Goal: Task Accomplishment & Management: Manage account settings

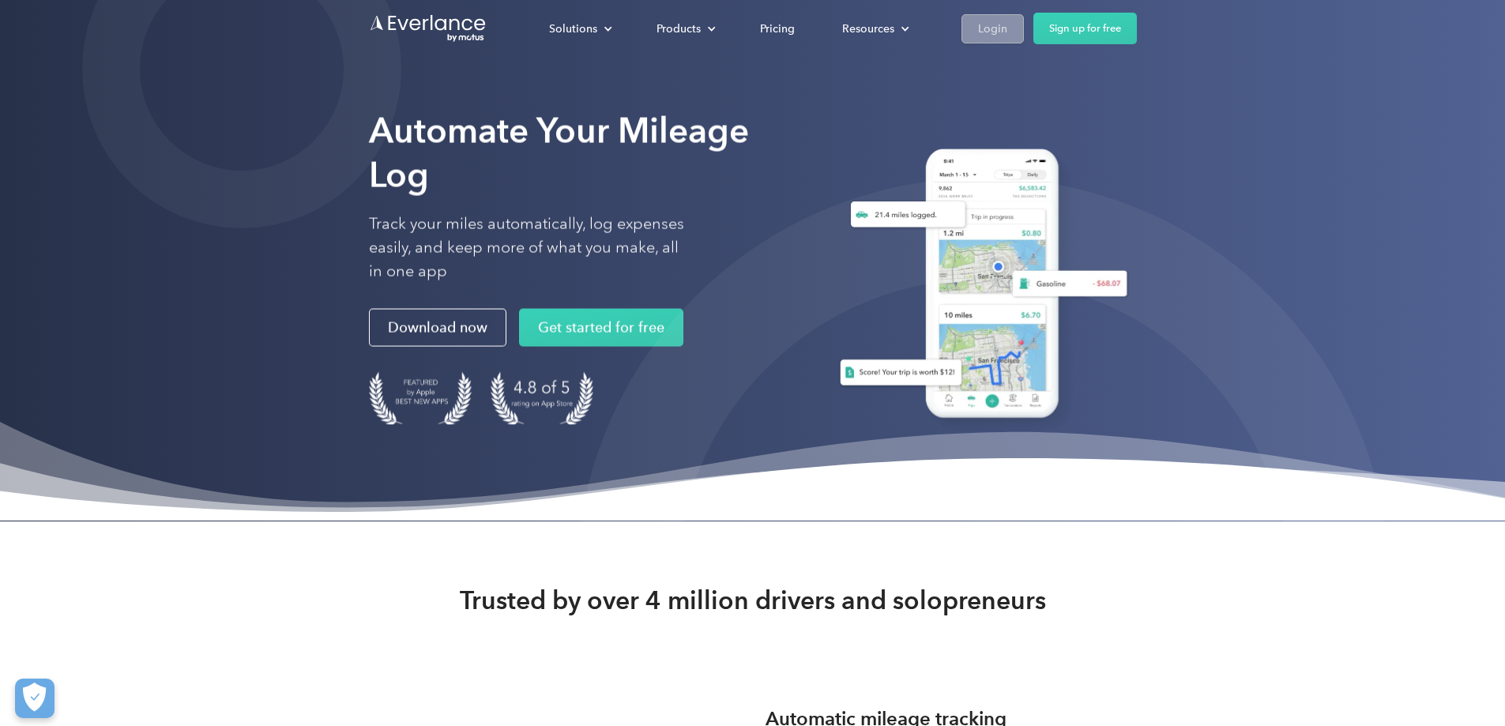
click at [1007, 29] on div "Login" at bounding box center [992, 29] width 29 height 20
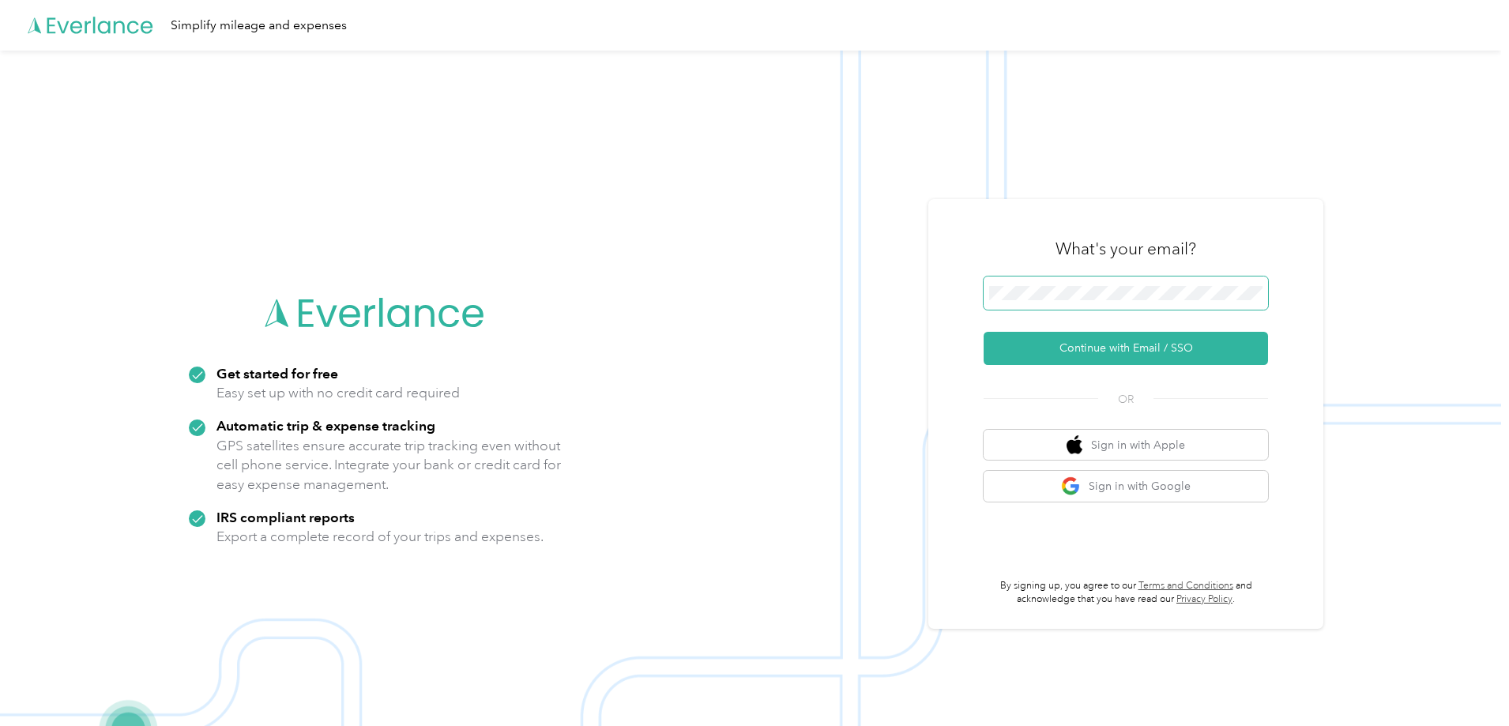
click at [1073, 285] on span at bounding box center [1125, 292] width 284 height 33
click at [1120, 351] on button "Continue with Email / SSO" at bounding box center [1125, 348] width 284 height 33
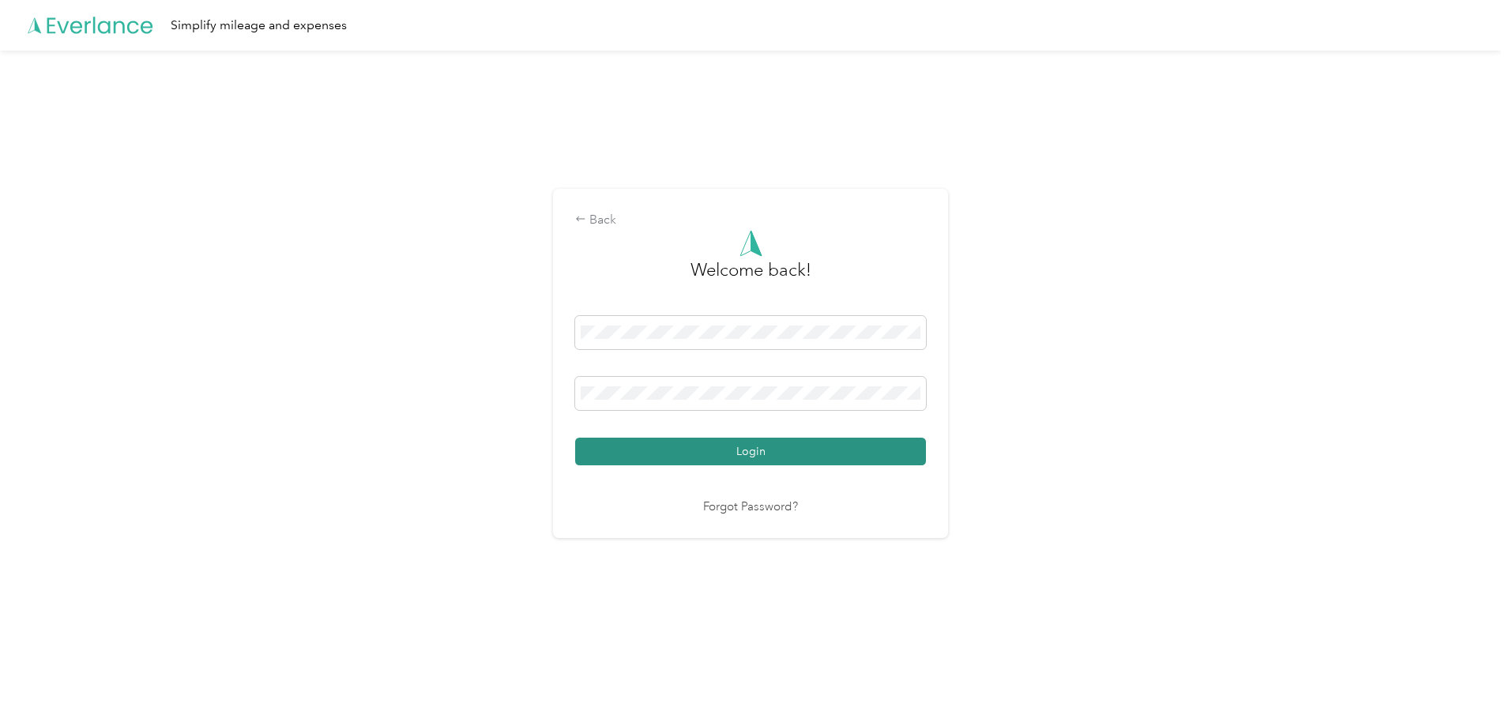
click at [637, 449] on button "Login" at bounding box center [750, 452] width 351 height 28
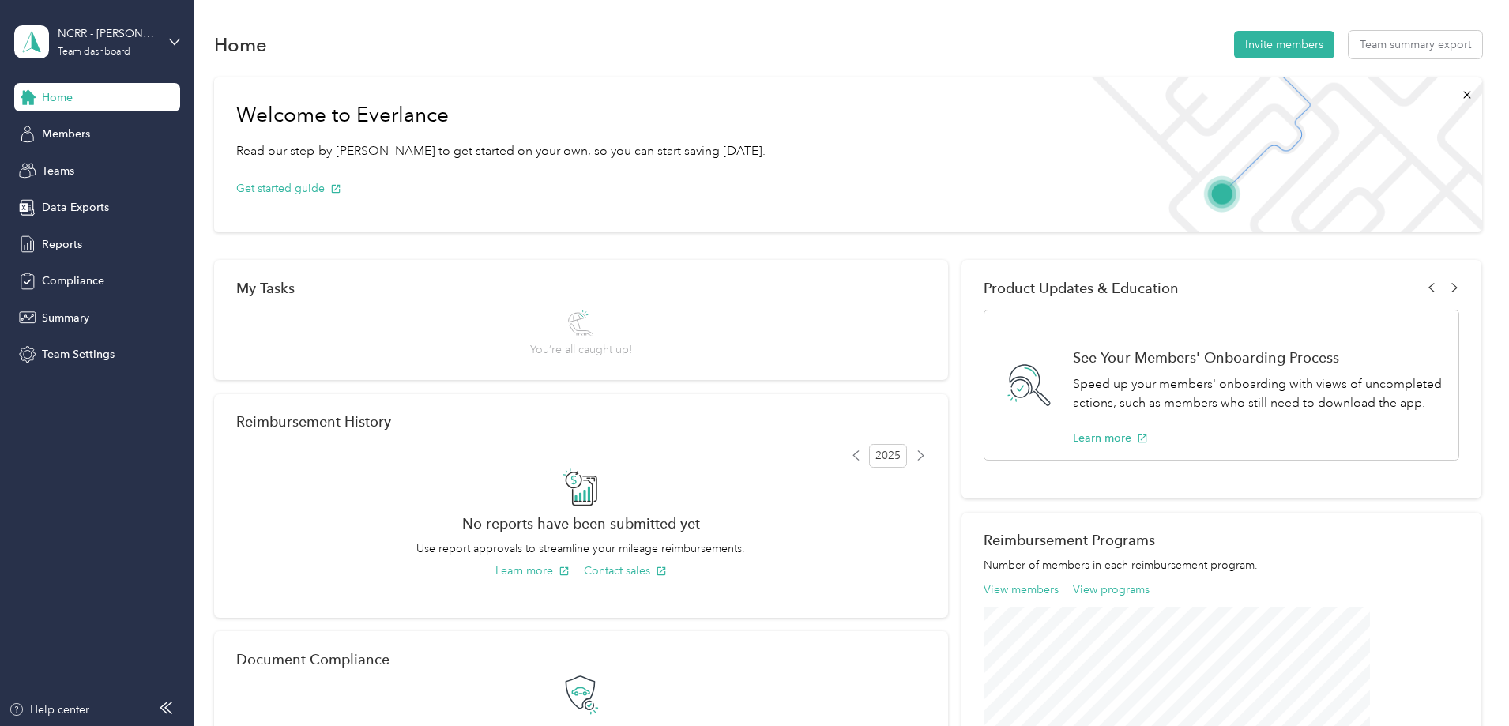
click at [168, 44] on div "NCRR - Edward Team dashboard" at bounding box center [97, 41] width 166 height 55
click at [95, 162] on div "Personal dashboard" at bounding box center [78, 162] width 100 height 17
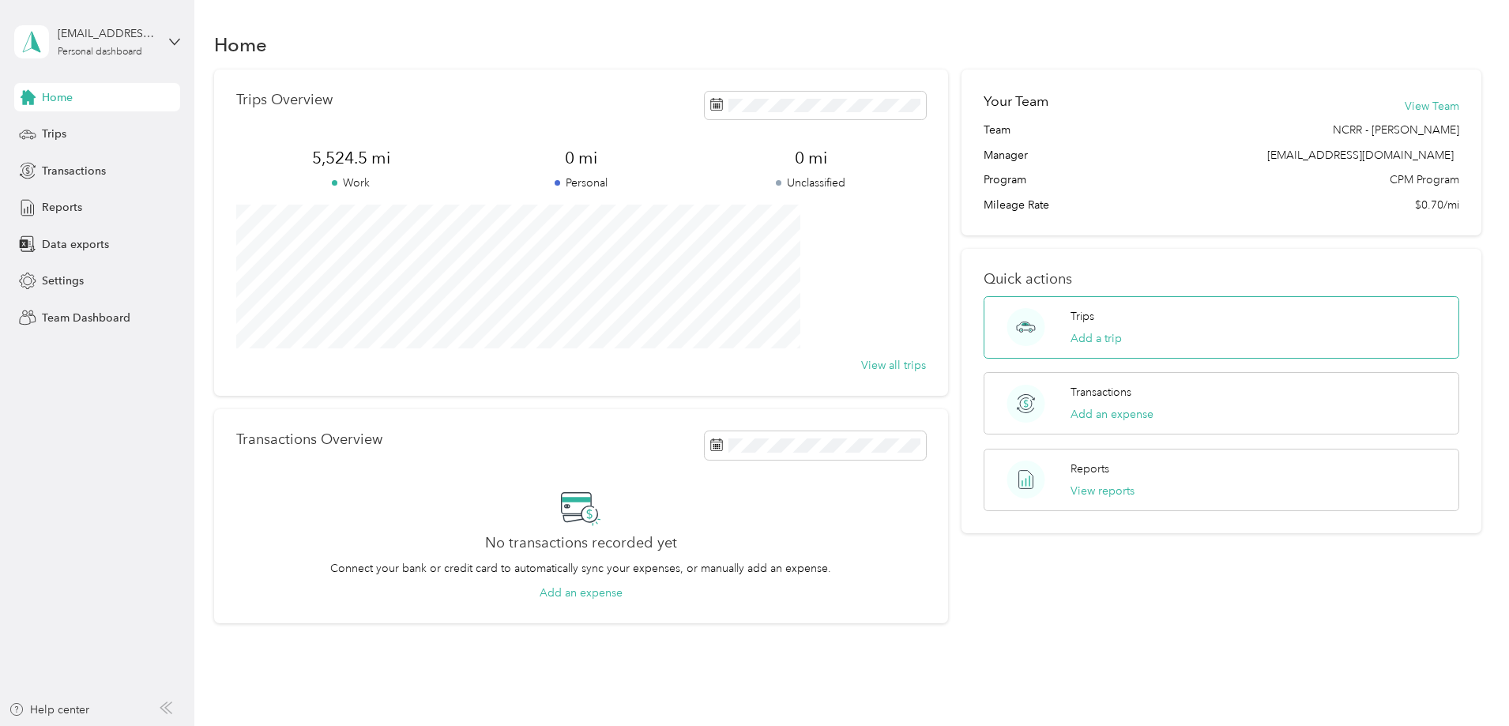
click at [1145, 325] on div "Trips Add a trip" at bounding box center [1220, 327] width 475 height 62
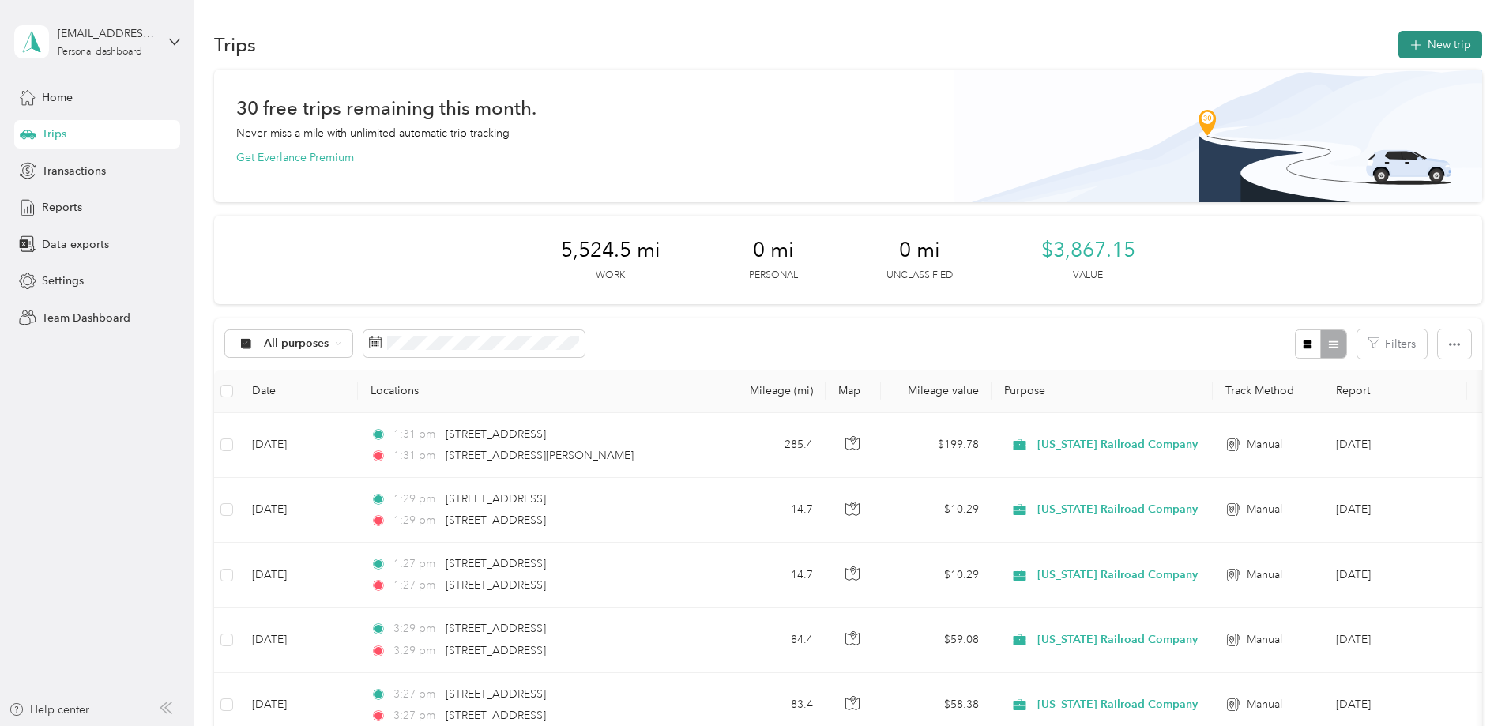
click at [1398, 43] on button "New trip" at bounding box center [1440, 45] width 84 height 28
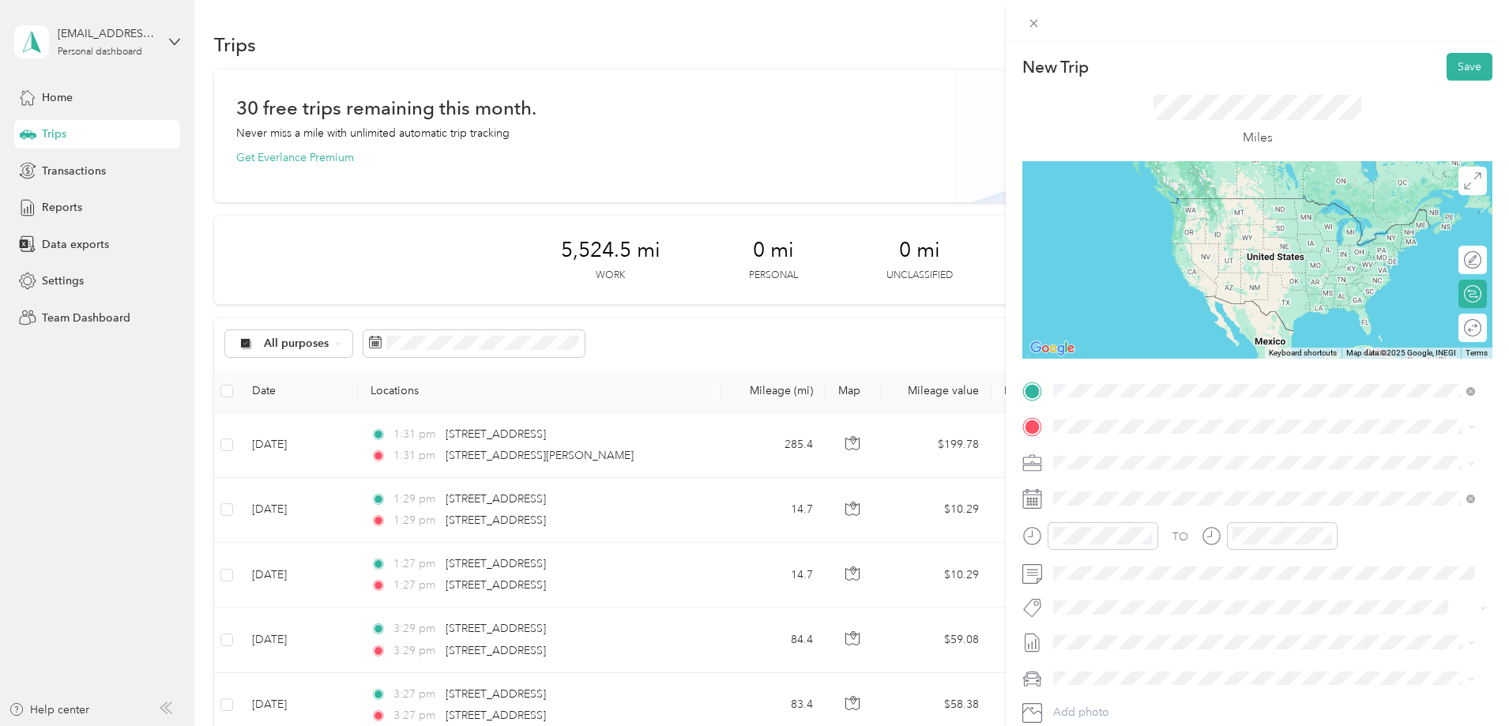
click at [1176, 445] on span "2809 Highwoods Boulevard Raleigh, North Carolina 27604, United States" at bounding box center [1162, 448] width 158 height 14
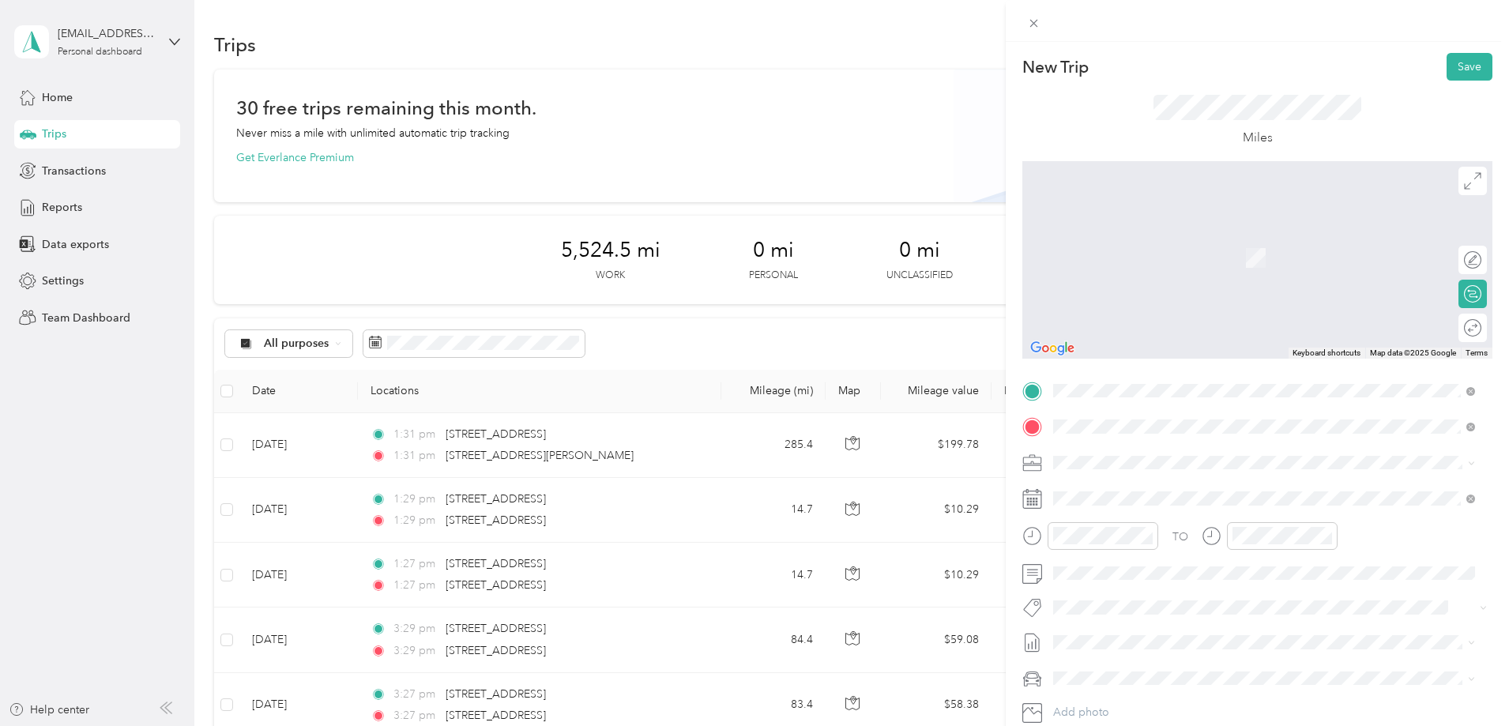
click at [1184, 490] on span "101 City Hall Plaza Durham, North Carolina 27701, United States" at bounding box center [1162, 483] width 158 height 14
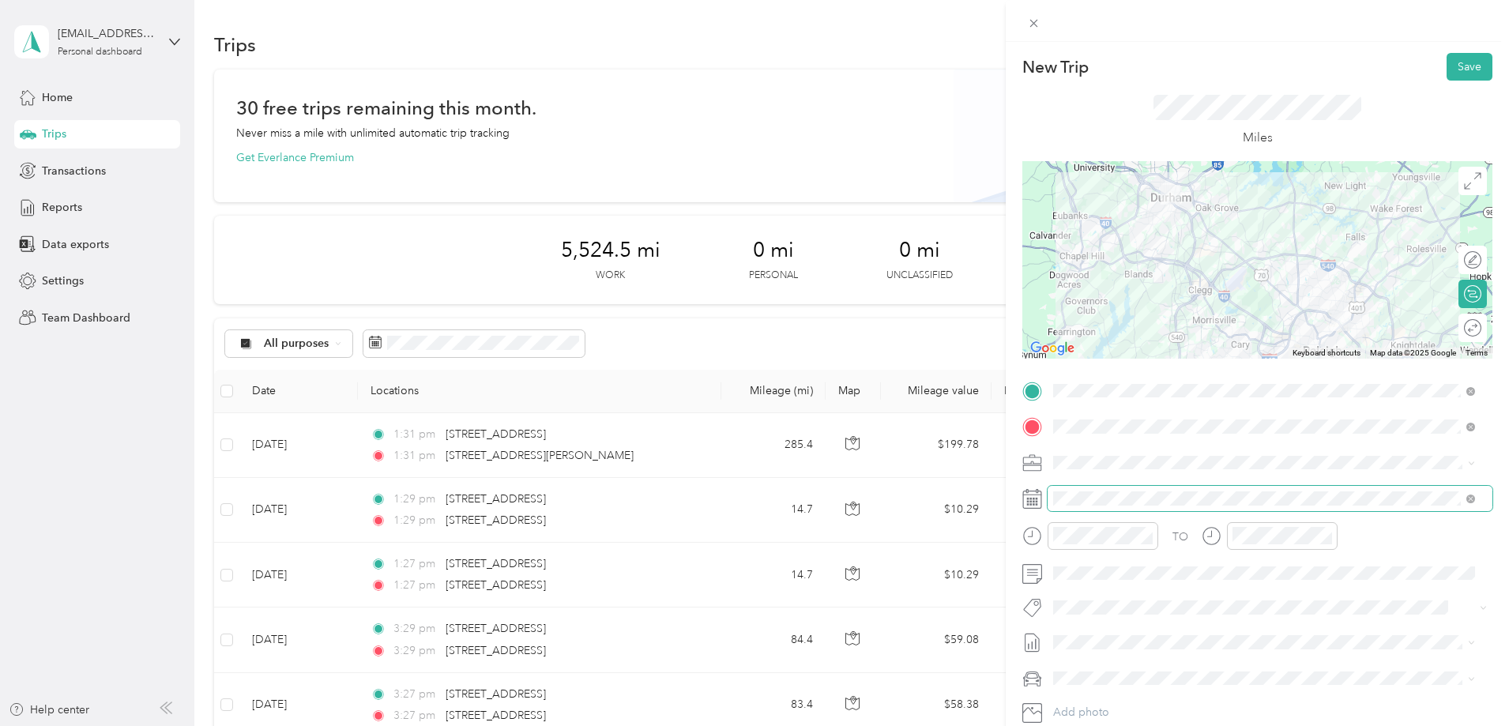
click at [1471, 494] on span at bounding box center [1470, 497] width 9 height 13
click at [1471, 497] on icon at bounding box center [1470, 498] width 9 height 9
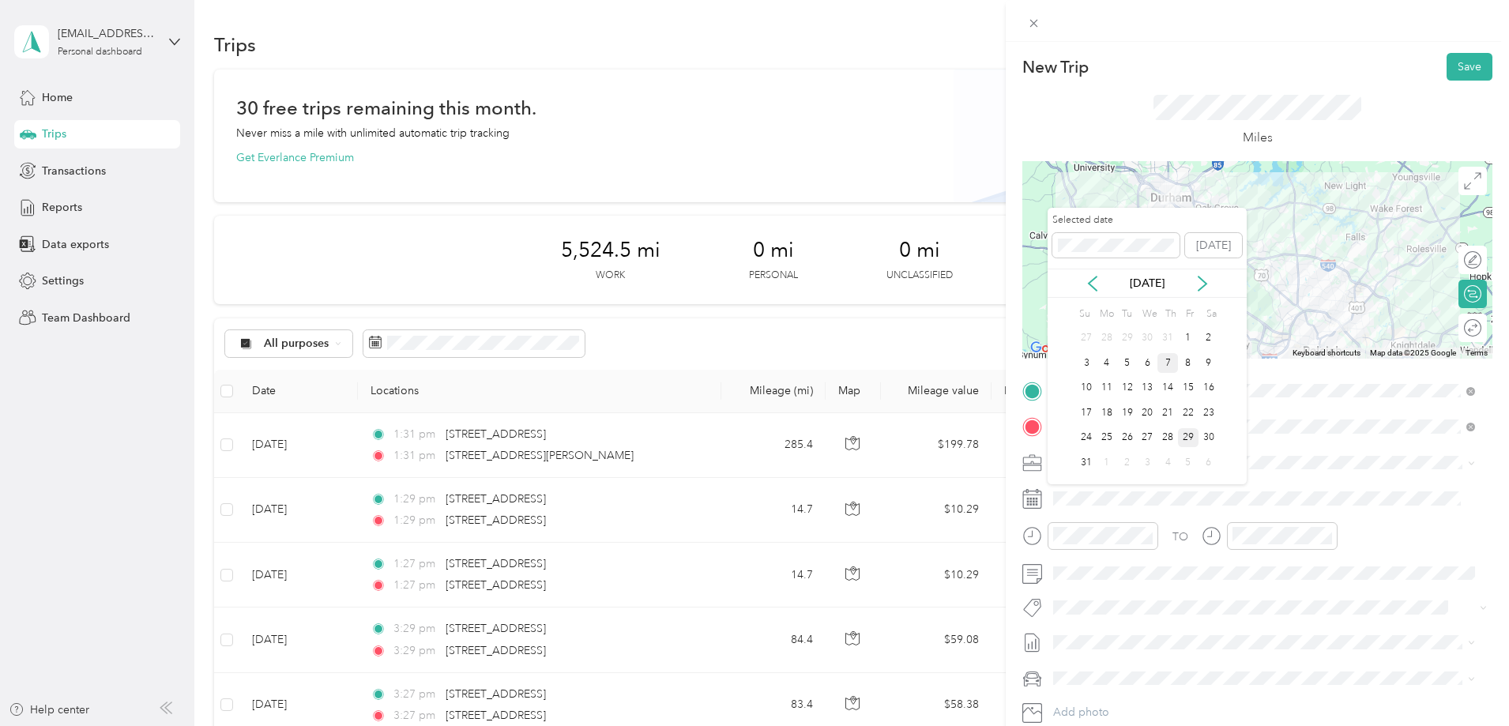
click at [1169, 366] on div "7" at bounding box center [1167, 363] width 21 height 20
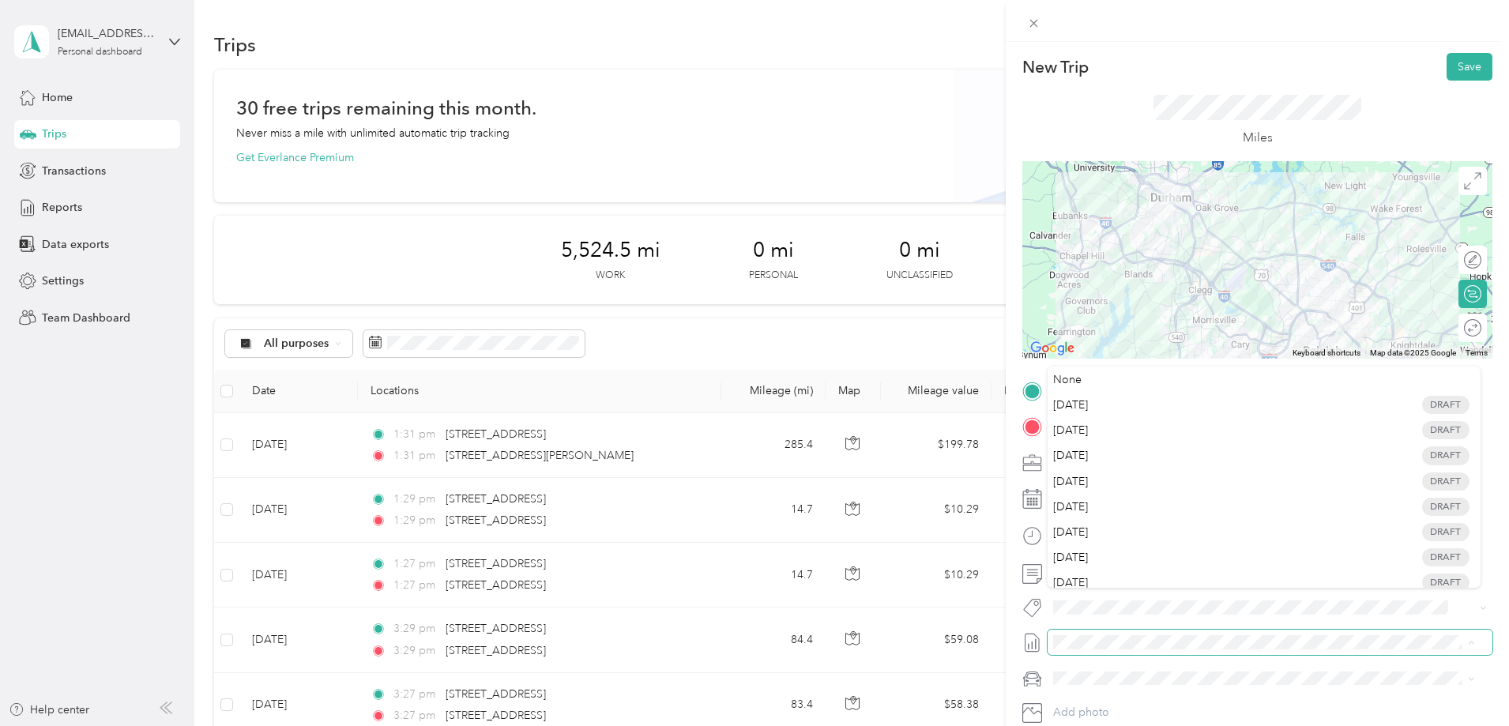
scroll to position [79, 0]
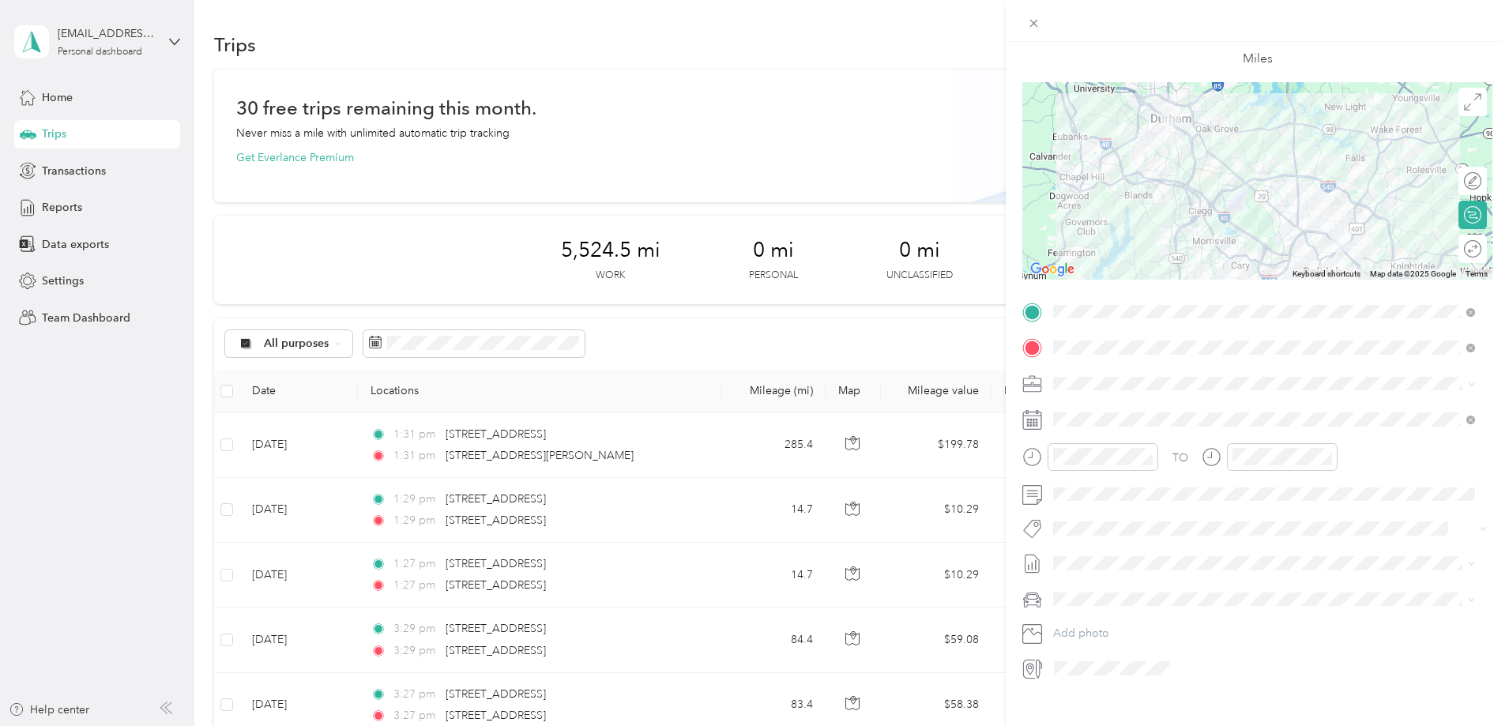
click at [1169, 631] on li "Edward Wu's vehicle" at bounding box center [1263, 625] width 433 height 28
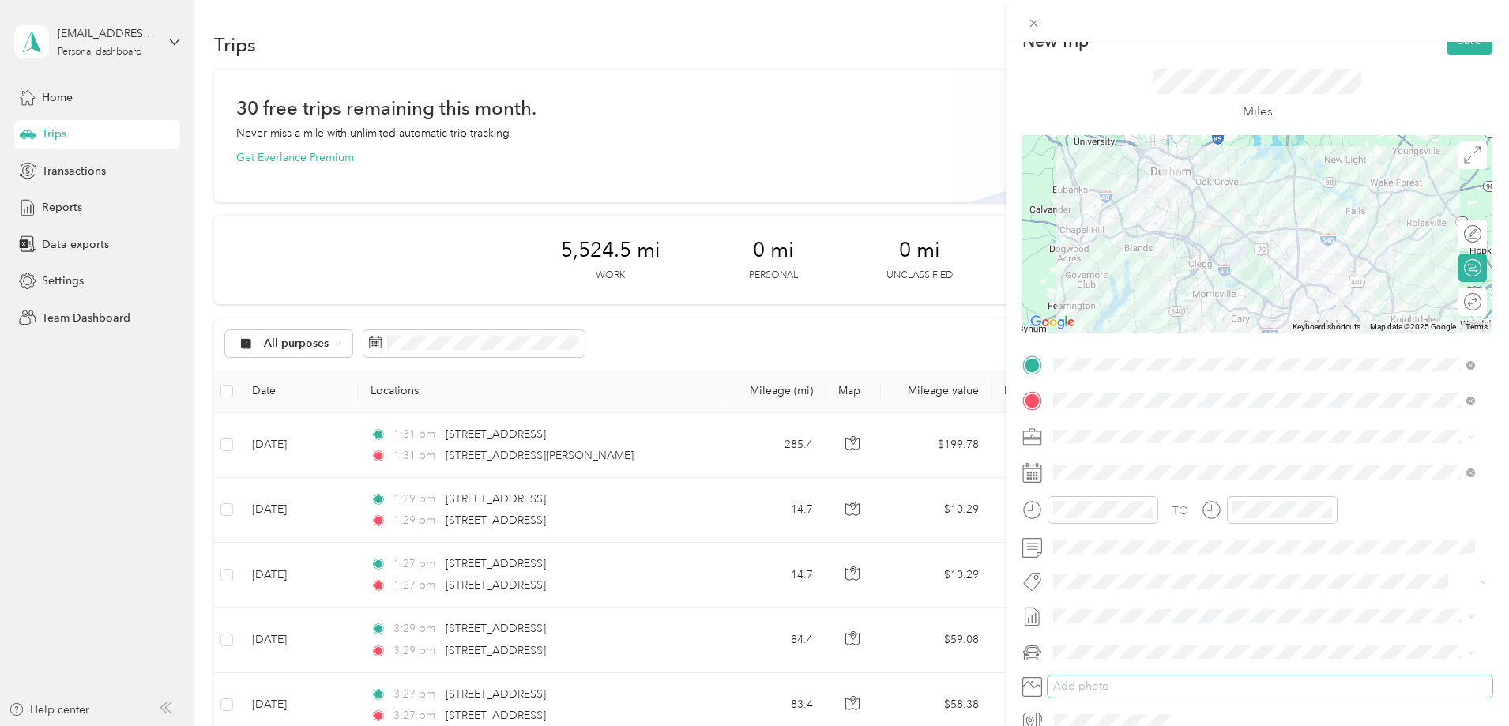
scroll to position [0, 0]
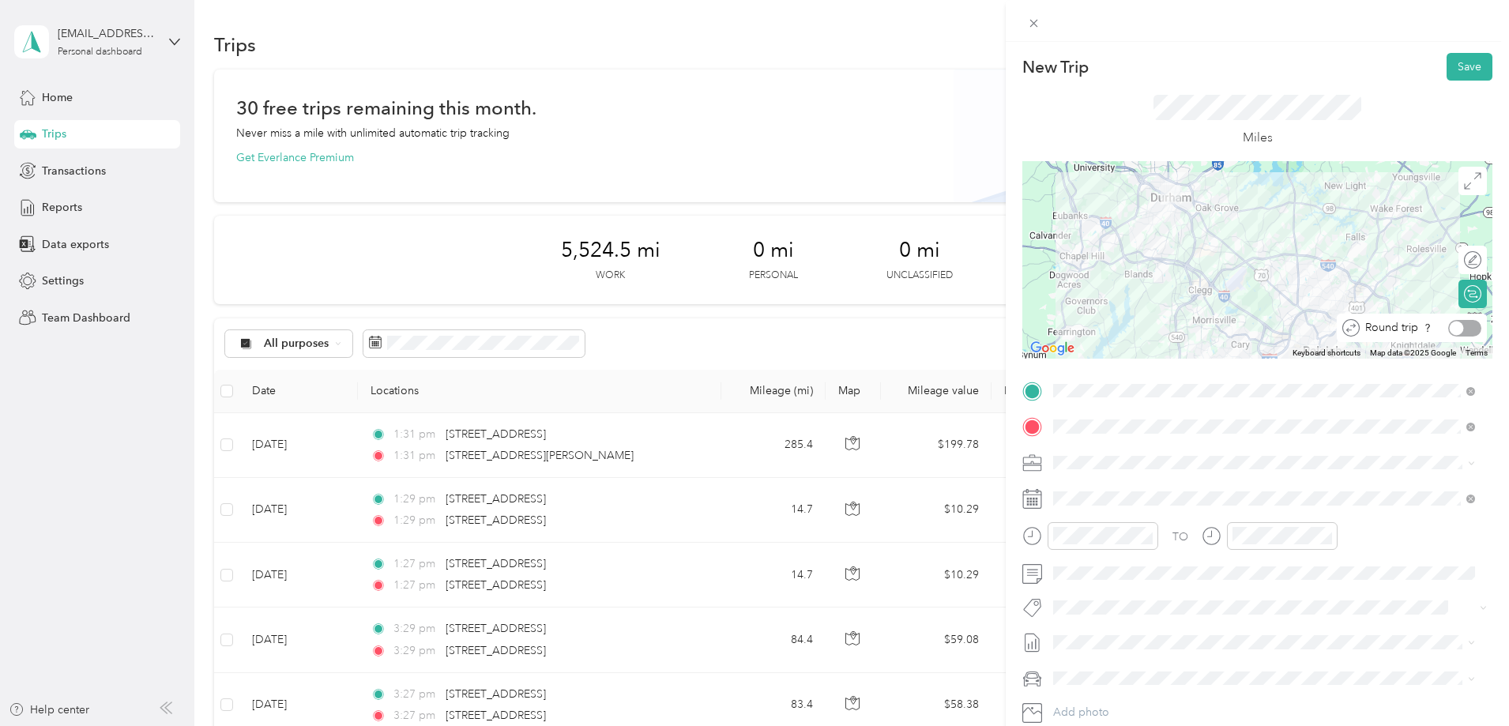
click at [1456, 325] on div at bounding box center [1464, 328] width 33 height 17
click at [1456, 69] on button "Save" at bounding box center [1469, 67] width 46 height 28
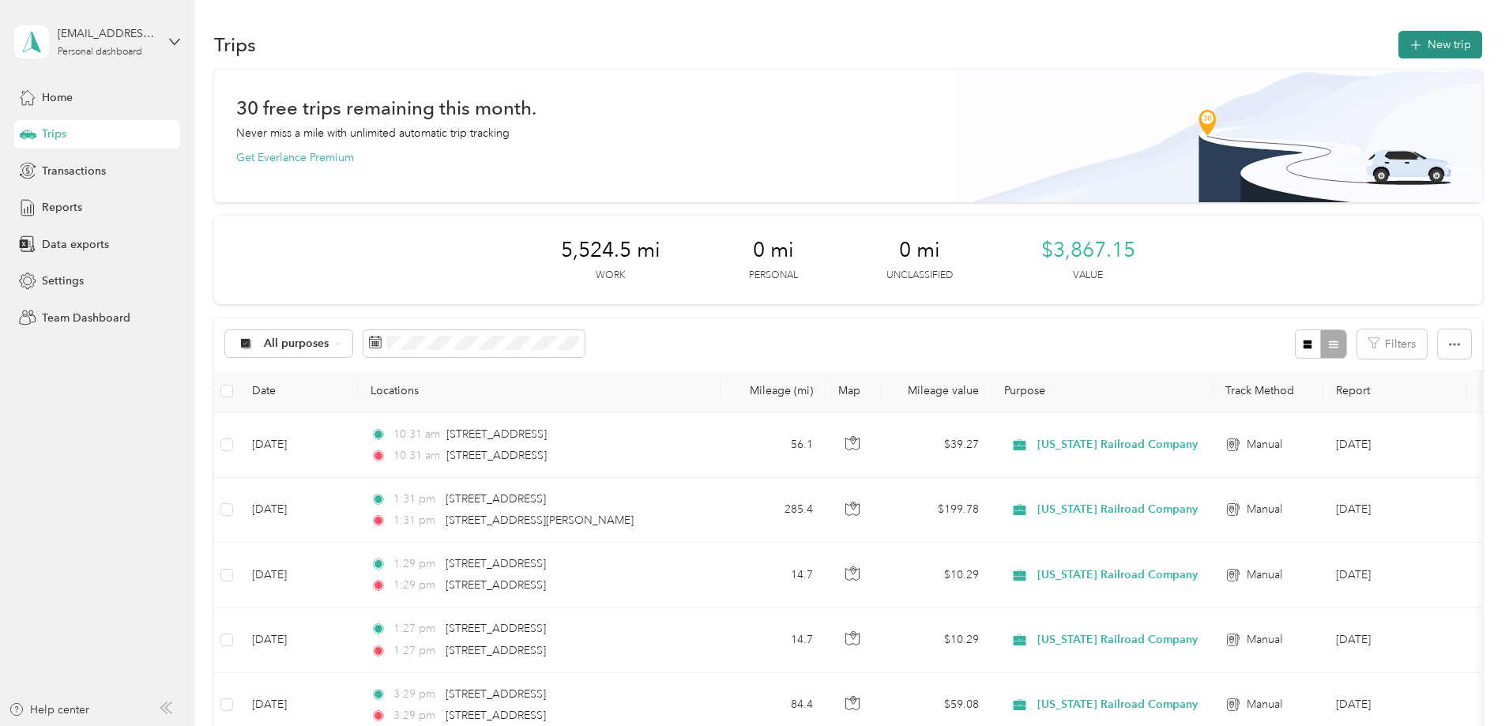
click at [1398, 46] on button "New trip" at bounding box center [1440, 45] width 84 height 28
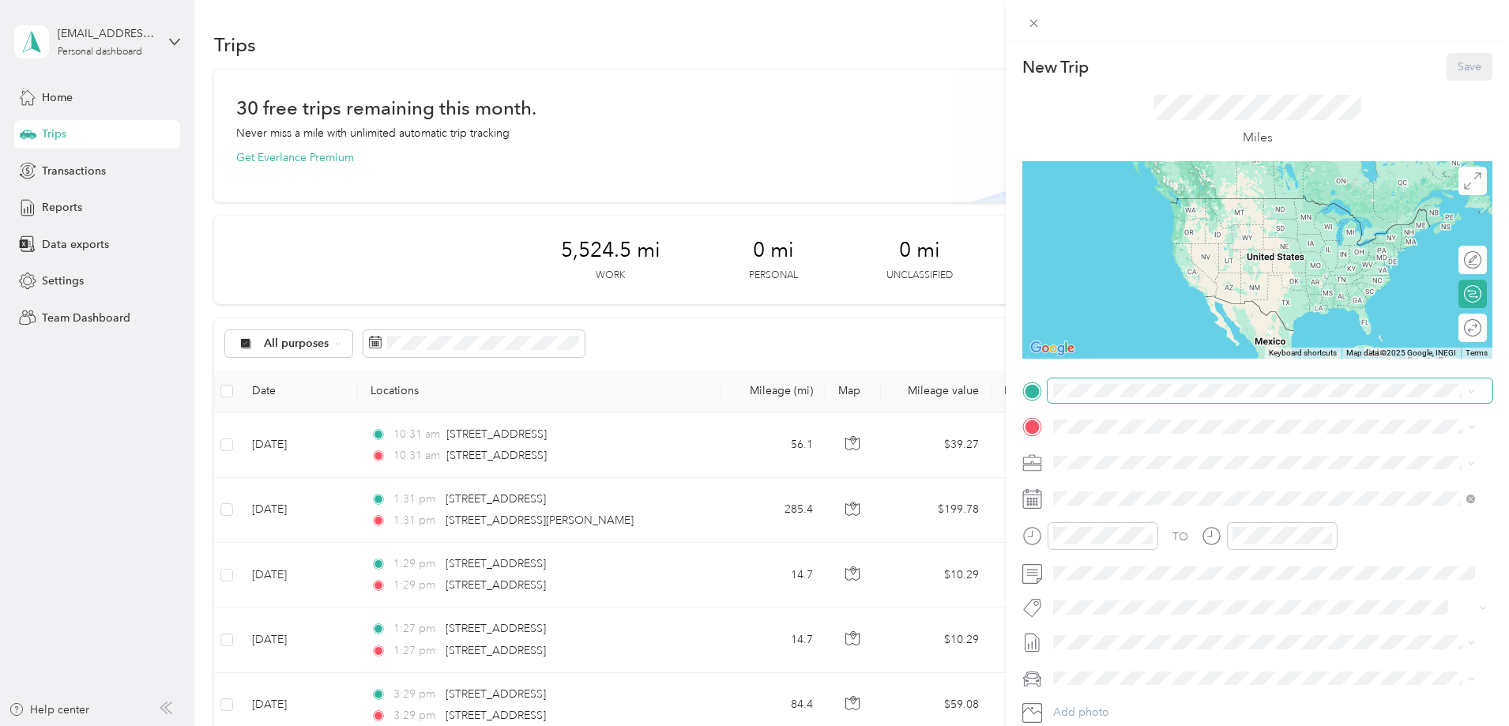
click at [1214, 381] on span at bounding box center [1269, 390] width 445 height 25
click at [1221, 454] on span "2809 Highwoods Boulevard Raleigh, North Carolina 27604, United States" at bounding box center [1162, 447] width 158 height 14
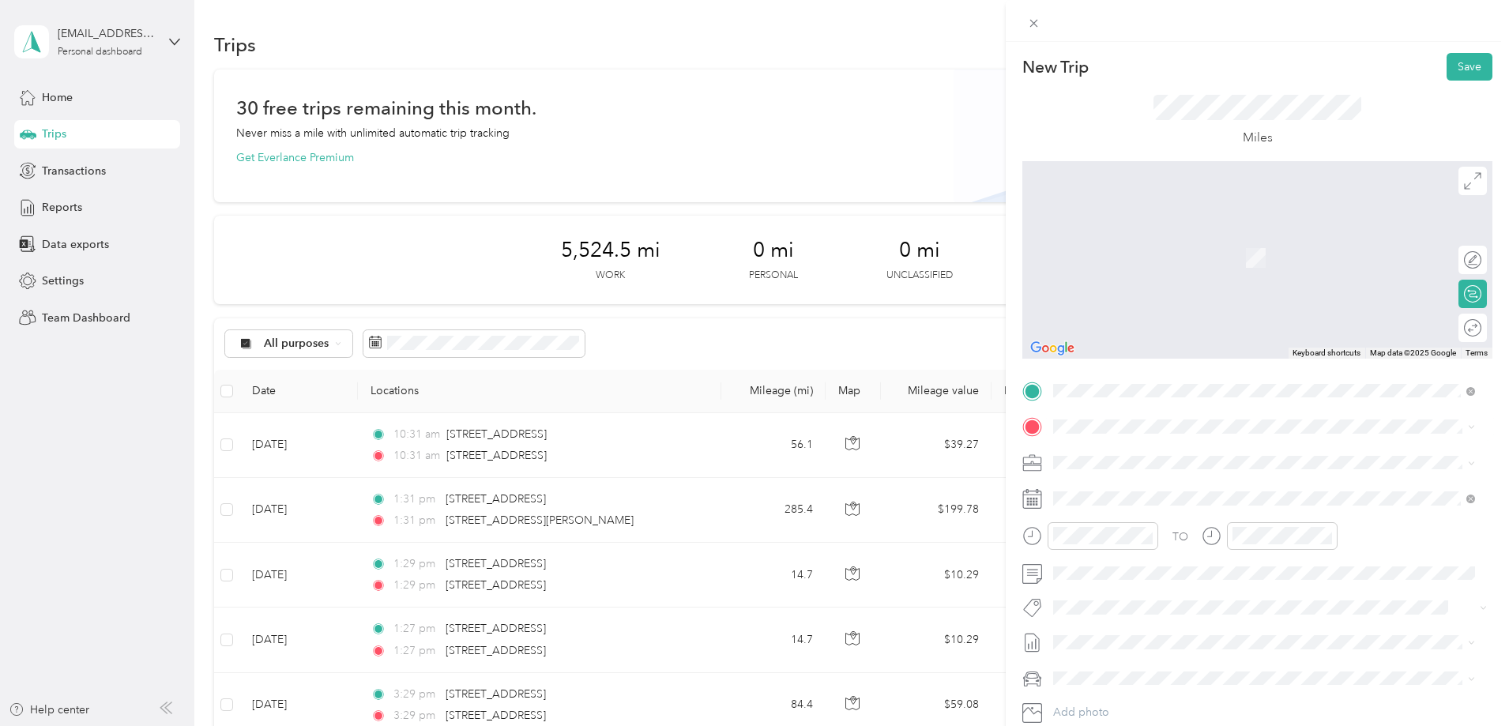
click at [1160, 487] on span "2451 Alumni Drive Raleigh, North Carolina 27606, United States" at bounding box center [1162, 480] width 158 height 14
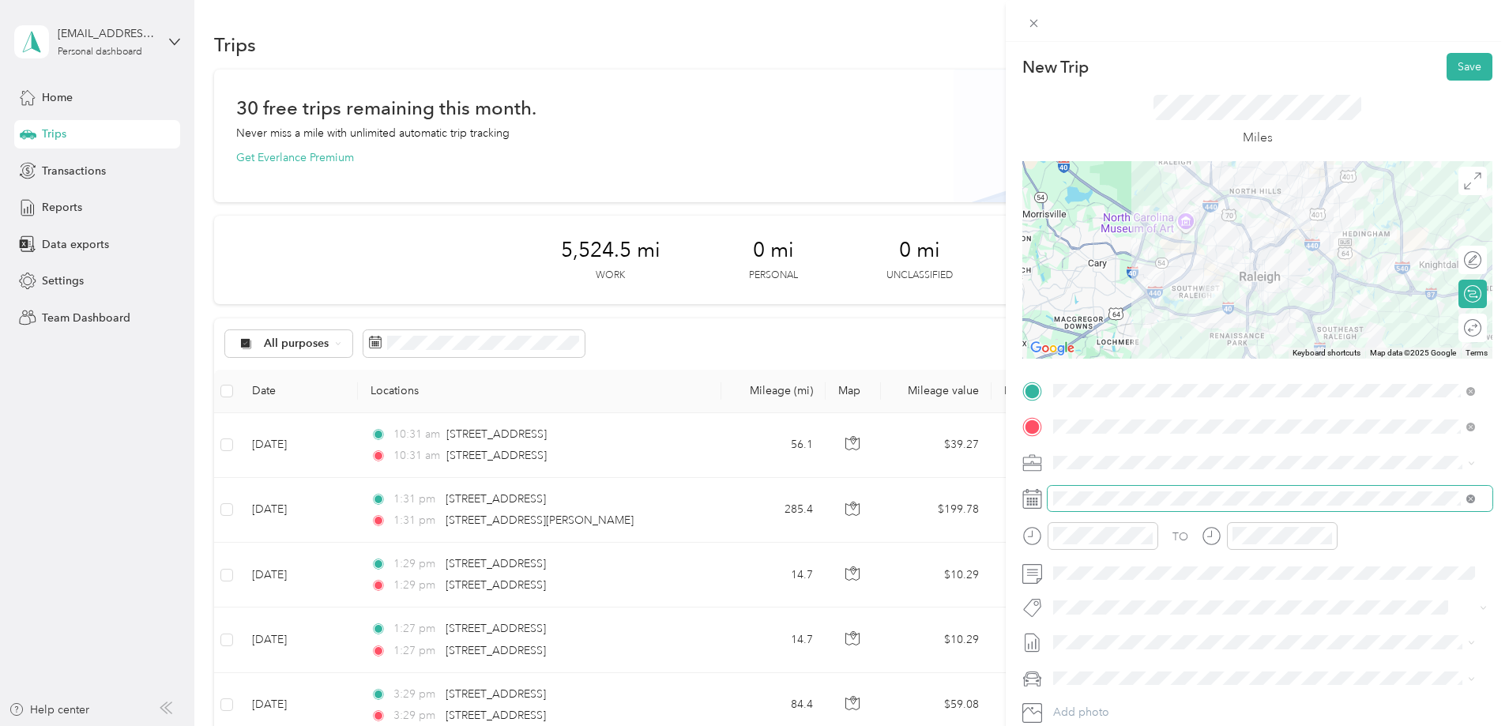
click at [1468, 498] on icon at bounding box center [1470, 498] width 9 height 9
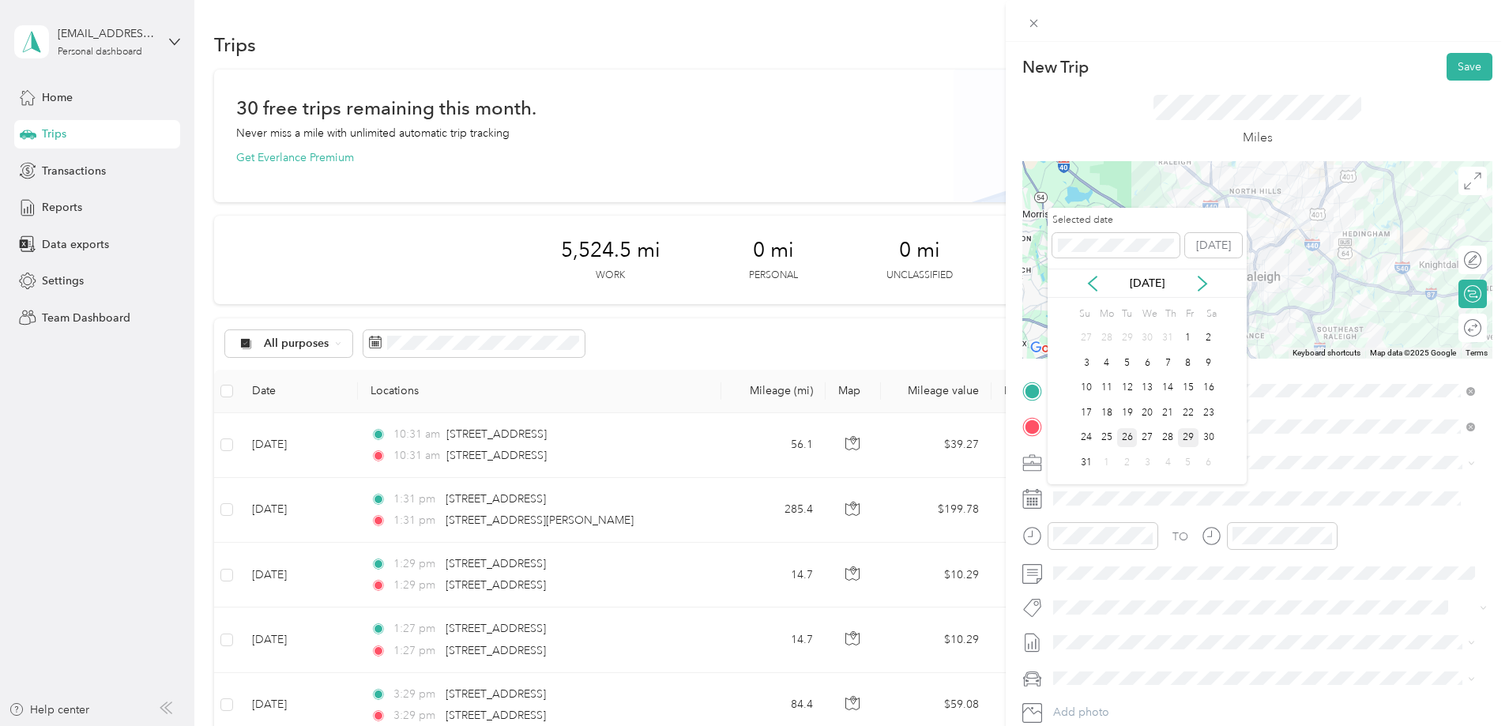
click at [1127, 437] on div "26" at bounding box center [1127, 438] width 21 height 20
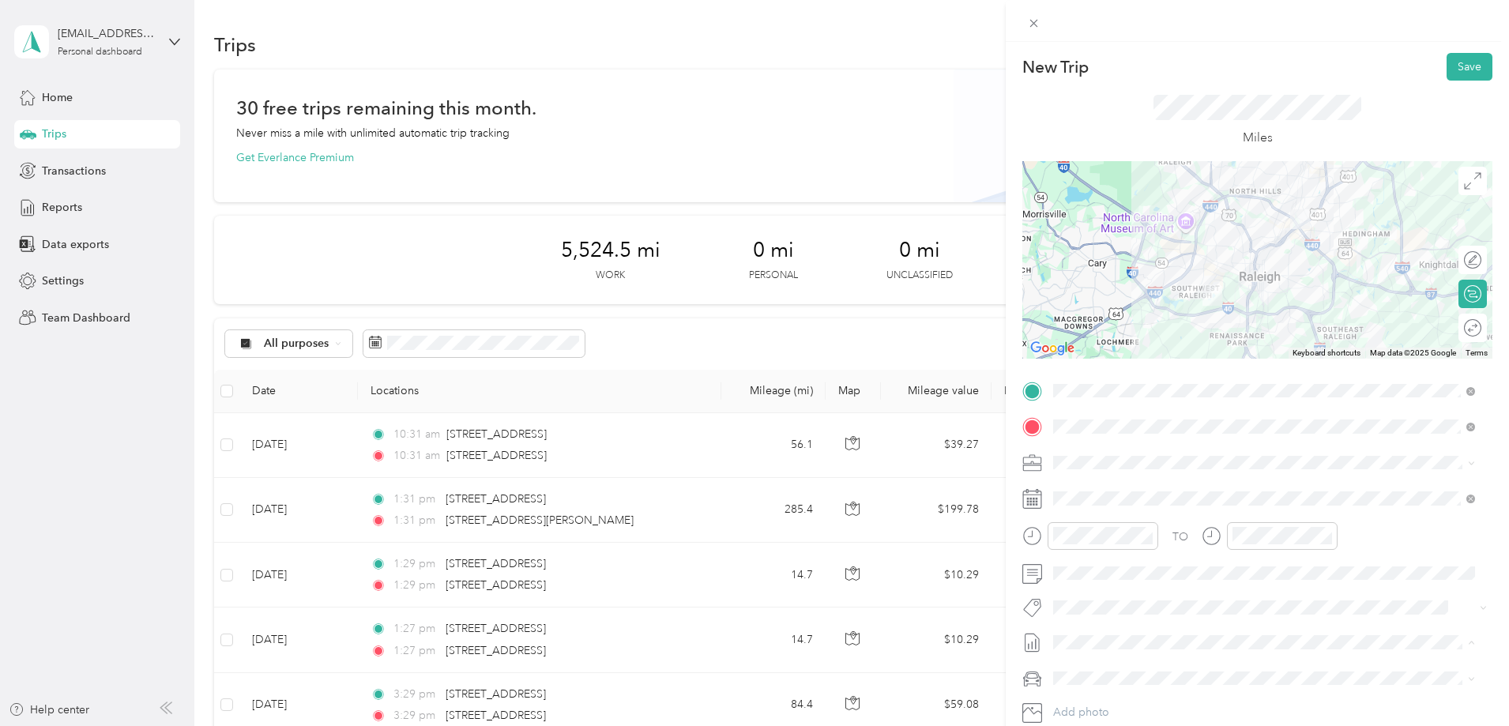
click at [1155, 442] on span "Aug 2025 Draft" at bounding box center [1263, 445] width 411 height 14
click at [1141, 699] on span "Edward Wu's vehicle" at bounding box center [1121, 705] width 126 height 13
click at [1460, 332] on div "Round trip" at bounding box center [1453, 328] width 55 height 17
click at [1456, 326] on div at bounding box center [1464, 328] width 33 height 17
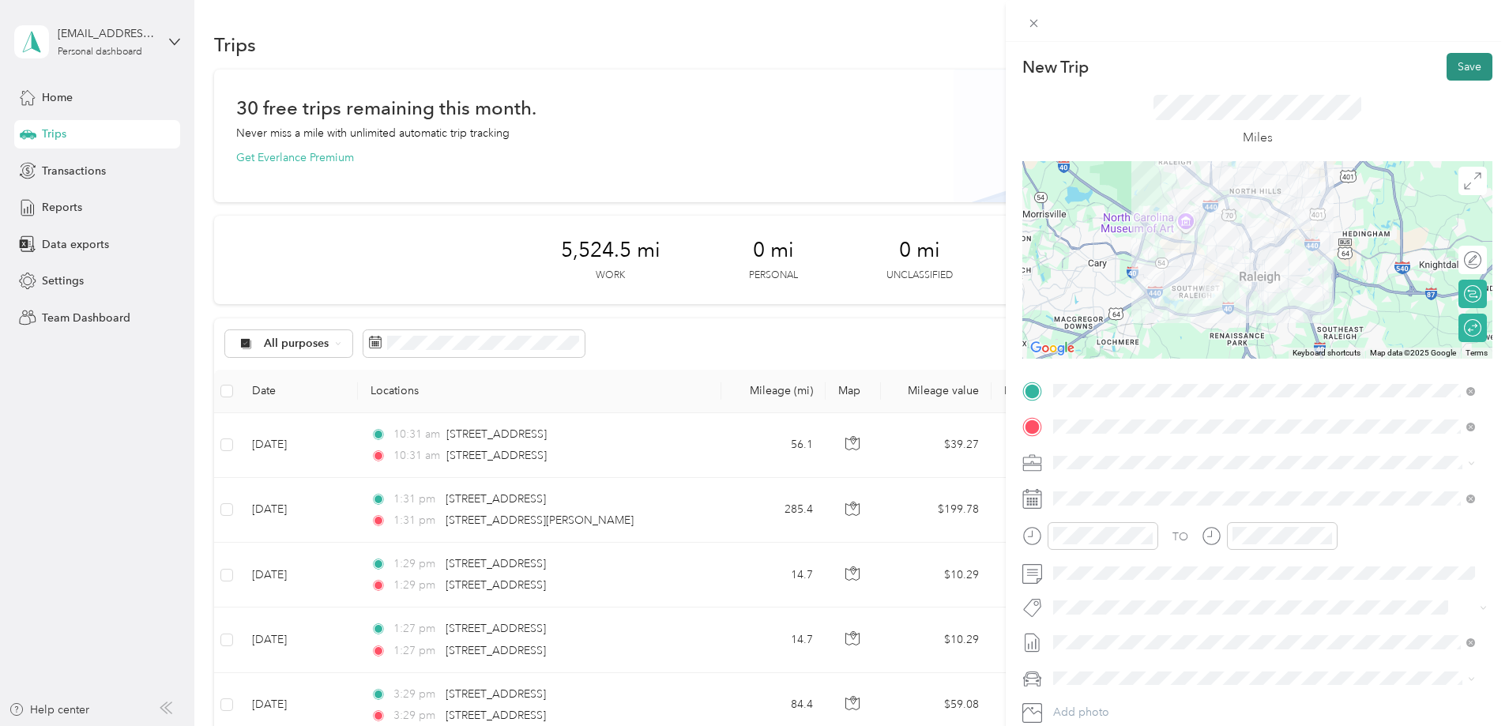
click at [1453, 65] on button "Save" at bounding box center [1469, 67] width 46 height 28
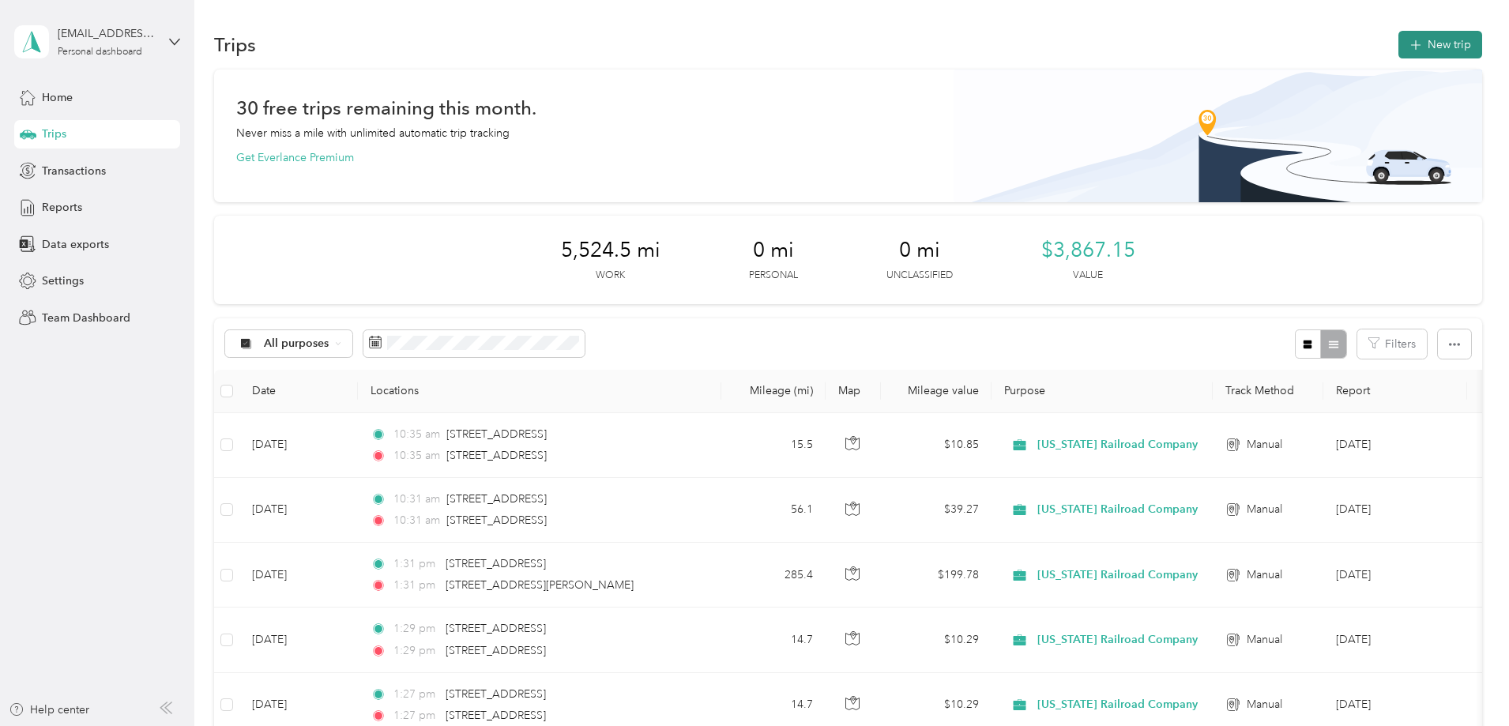
click at [1398, 39] on button "New trip" at bounding box center [1440, 45] width 84 height 28
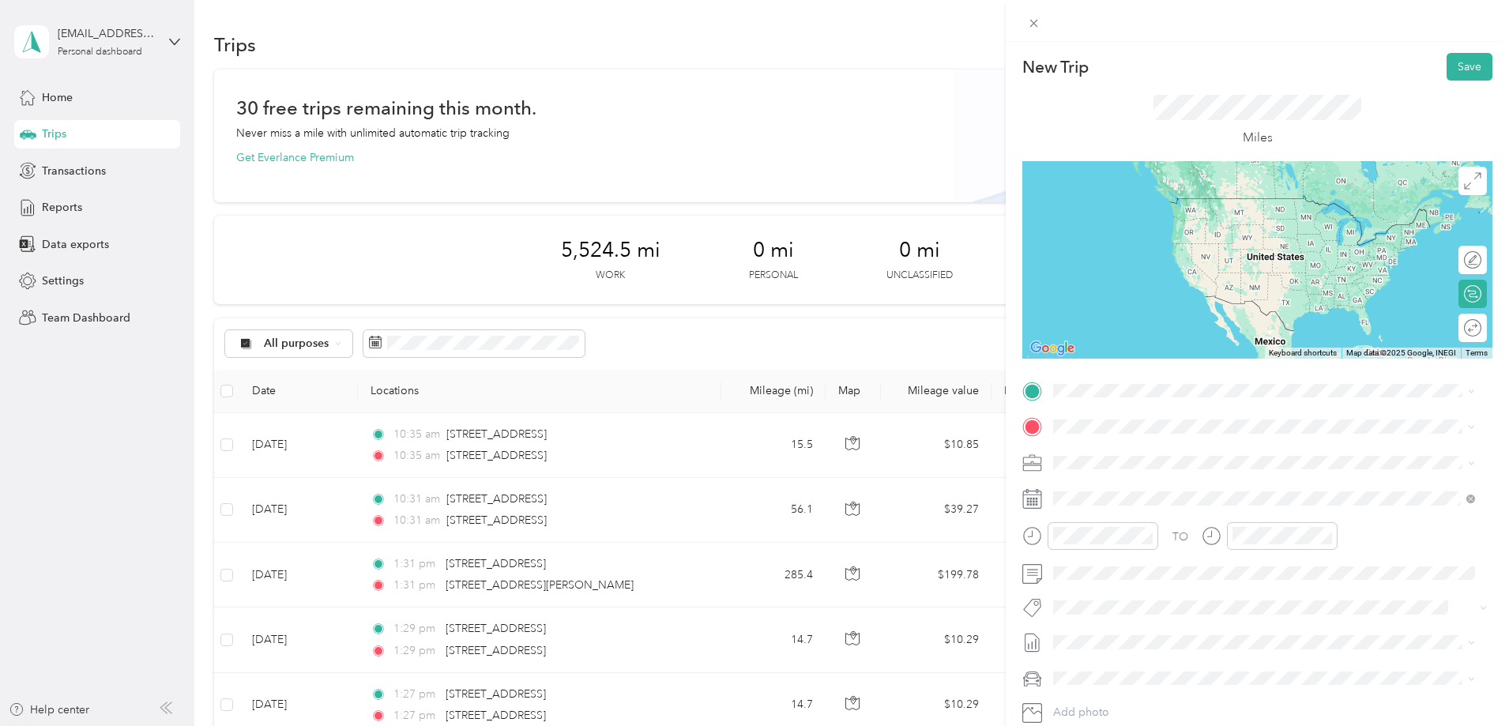
click at [1199, 439] on div "2809 Highwoods Boulevard Raleigh, North Carolina 27604, United States" at bounding box center [1263, 446] width 411 height 21
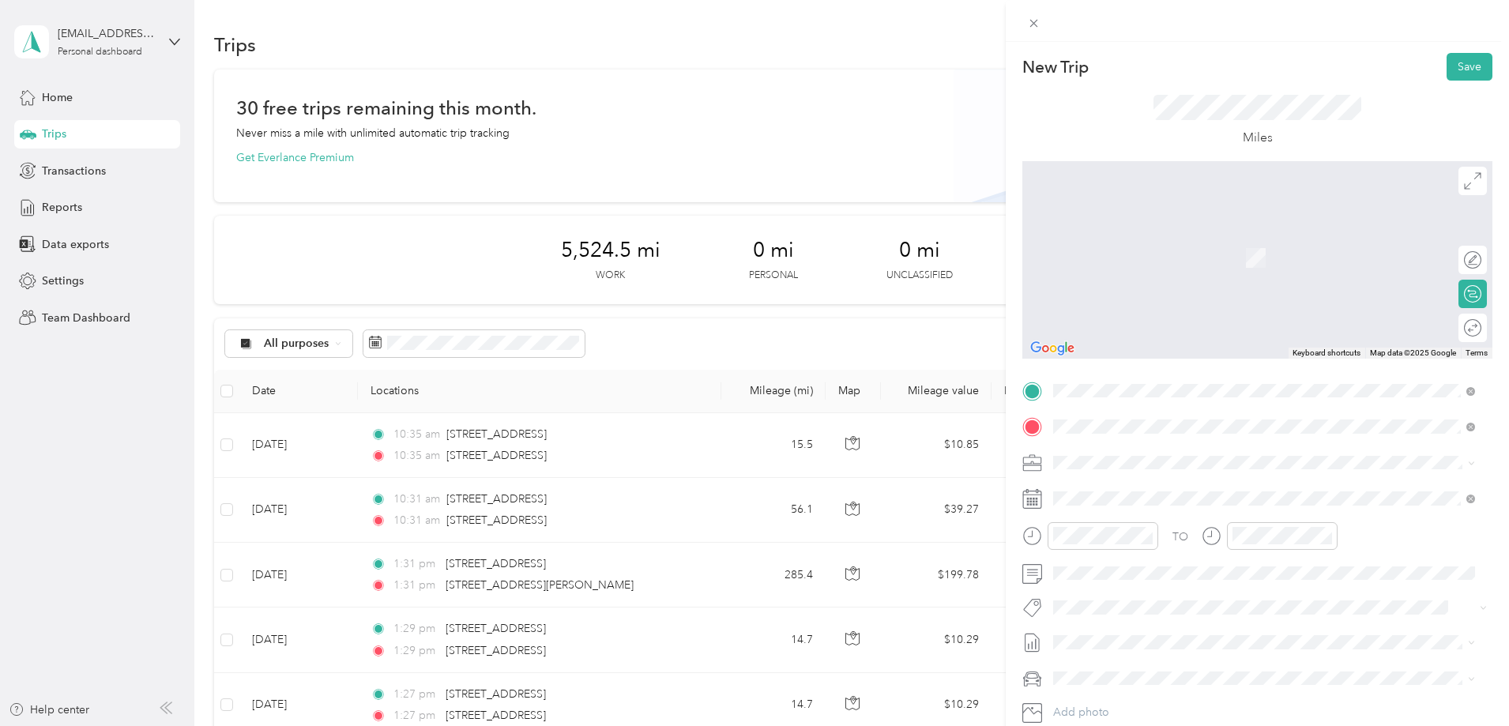
click at [1162, 487] on span "340 East 16th Street Charlotte, North Carolina 28206, United States" at bounding box center [1162, 483] width 158 height 14
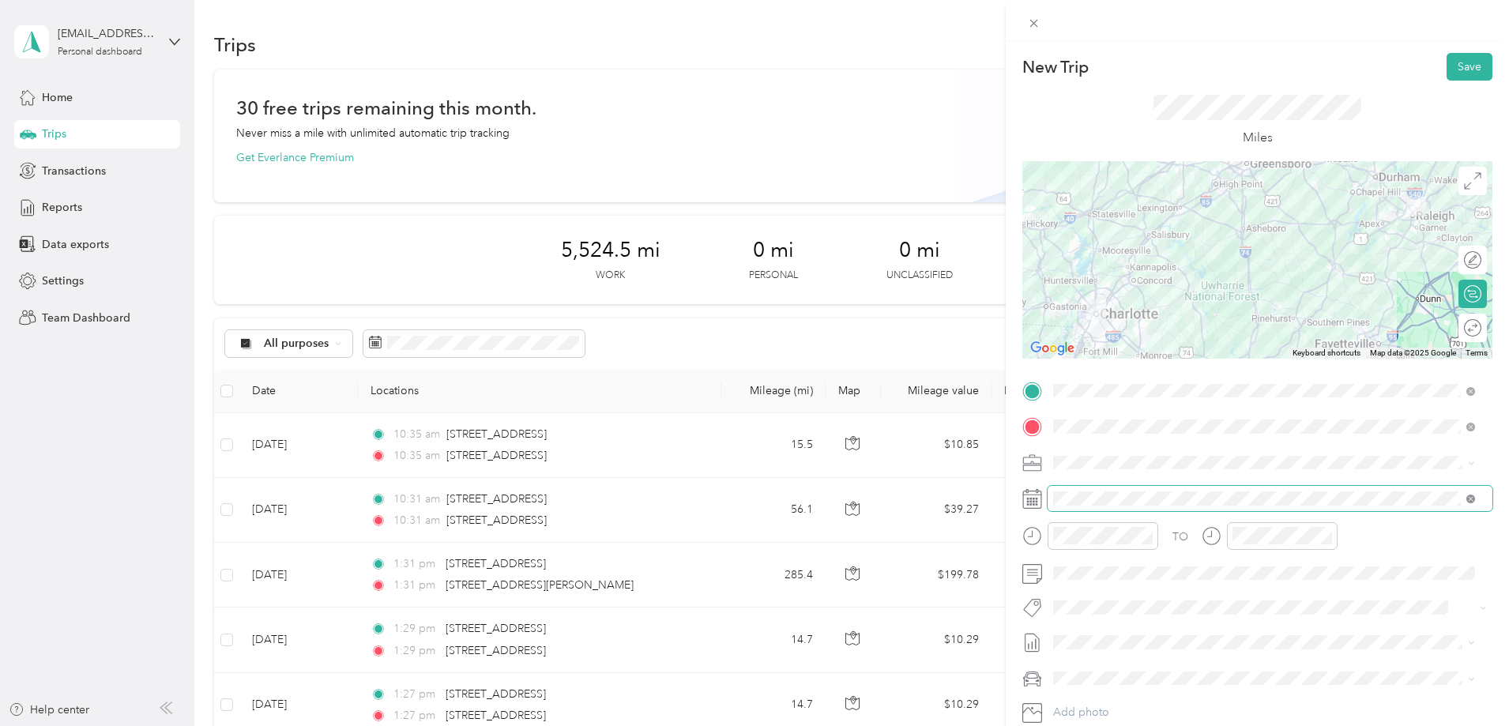
click at [1471, 499] on icon at bounding box center [1470, 498] width 9 height 9
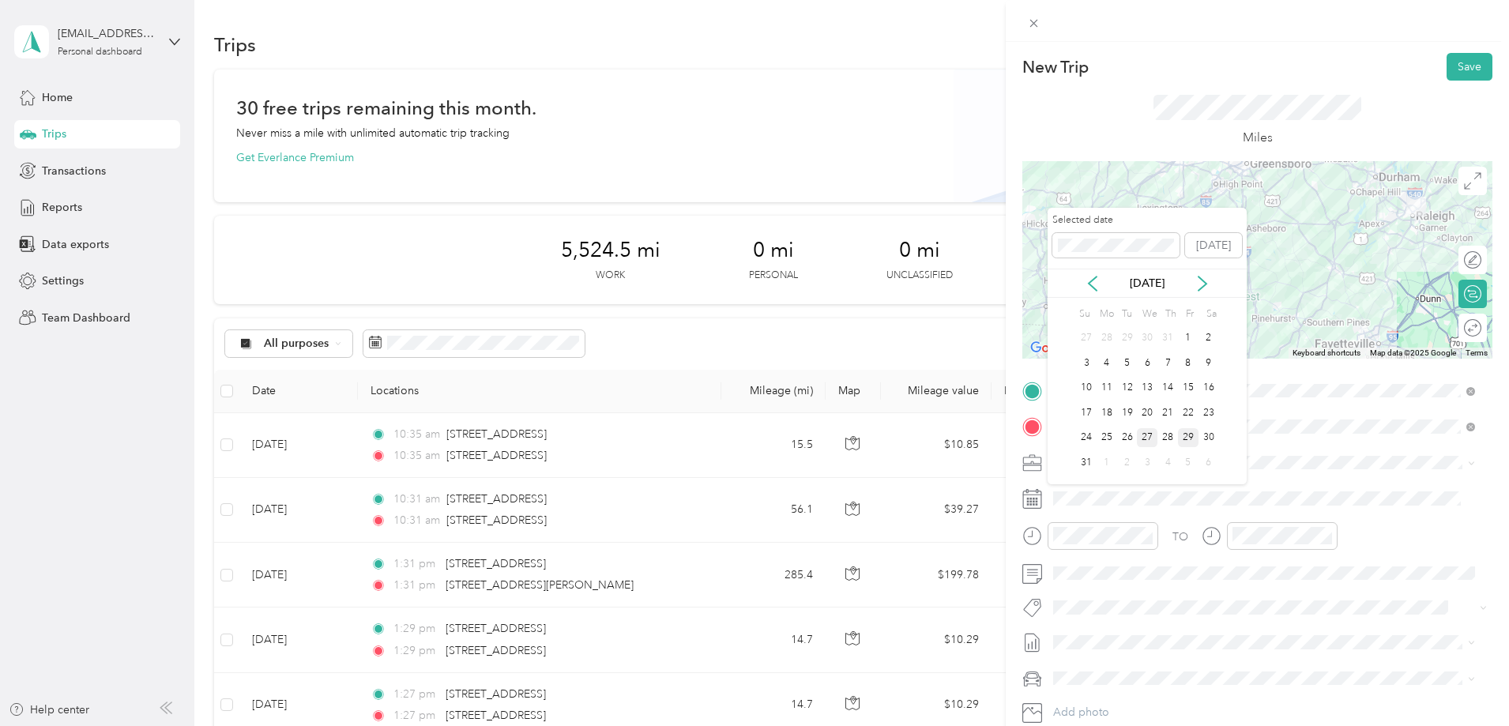
click at [1148, 439] on div "27" at bounding box center [1147, 438] width 21 height 20
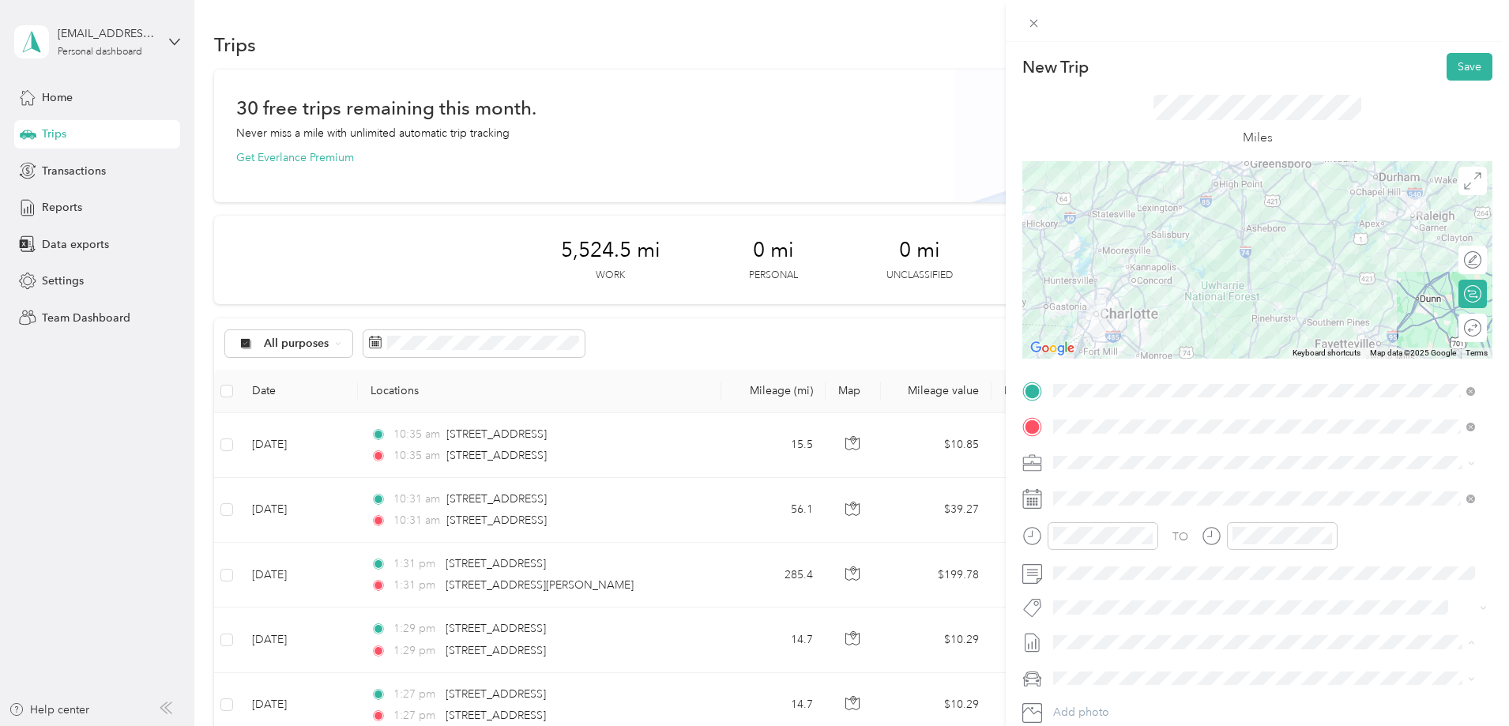
click at [1144, 449] on span "Aug 2025 Draft" at bounding box center [1263, 445] width 411 height 14
click at [1118, 698] on div "Edward Wu's vehicle" at bounding box center [1263, 705] width 411 height 17
click at [1481, 328] on div "Round trip" at bounding box center [1481, 328] width 0 height 17
click at [1458, 328] on div at bounding box center [1464, 328] width 33 height 17
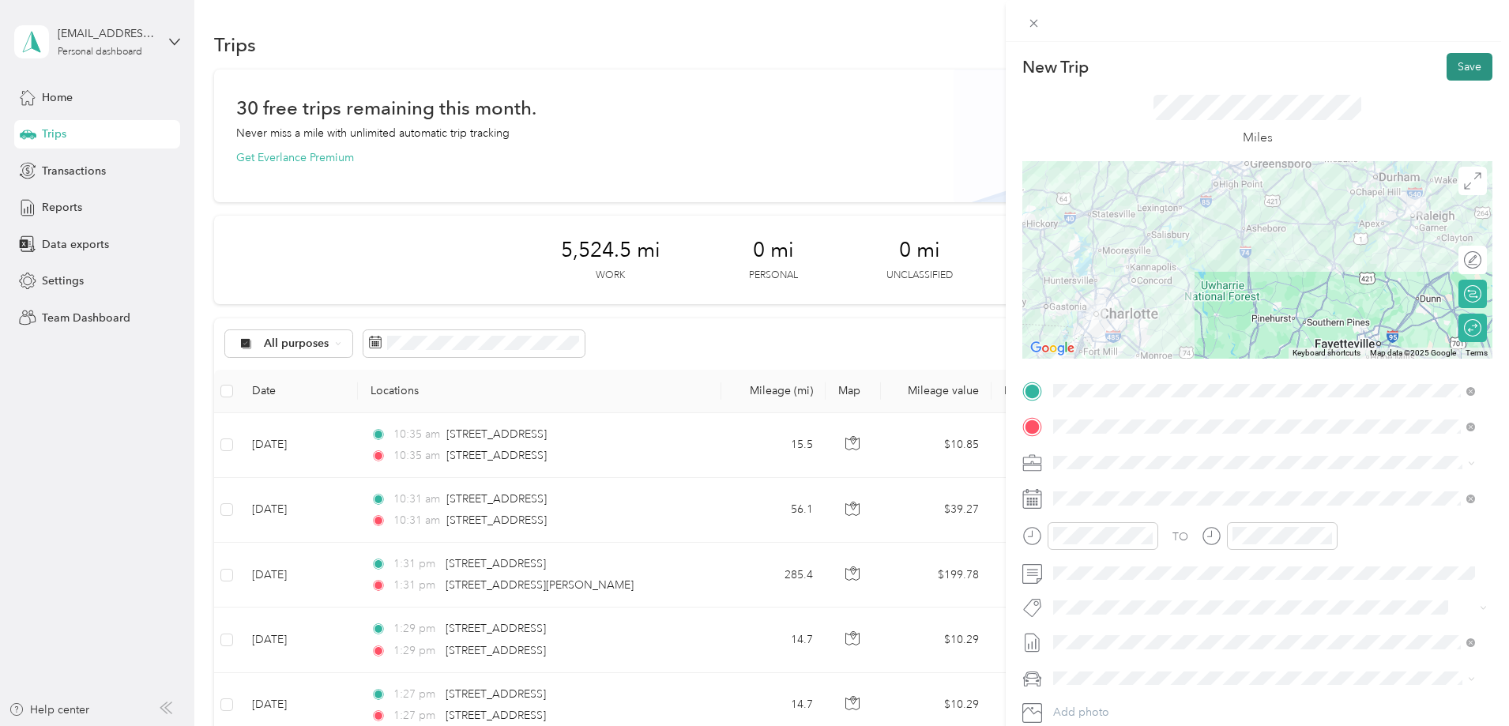
click at [1462, 66] on button "Save" at bounding box center [1469, 67] width 46 height 28
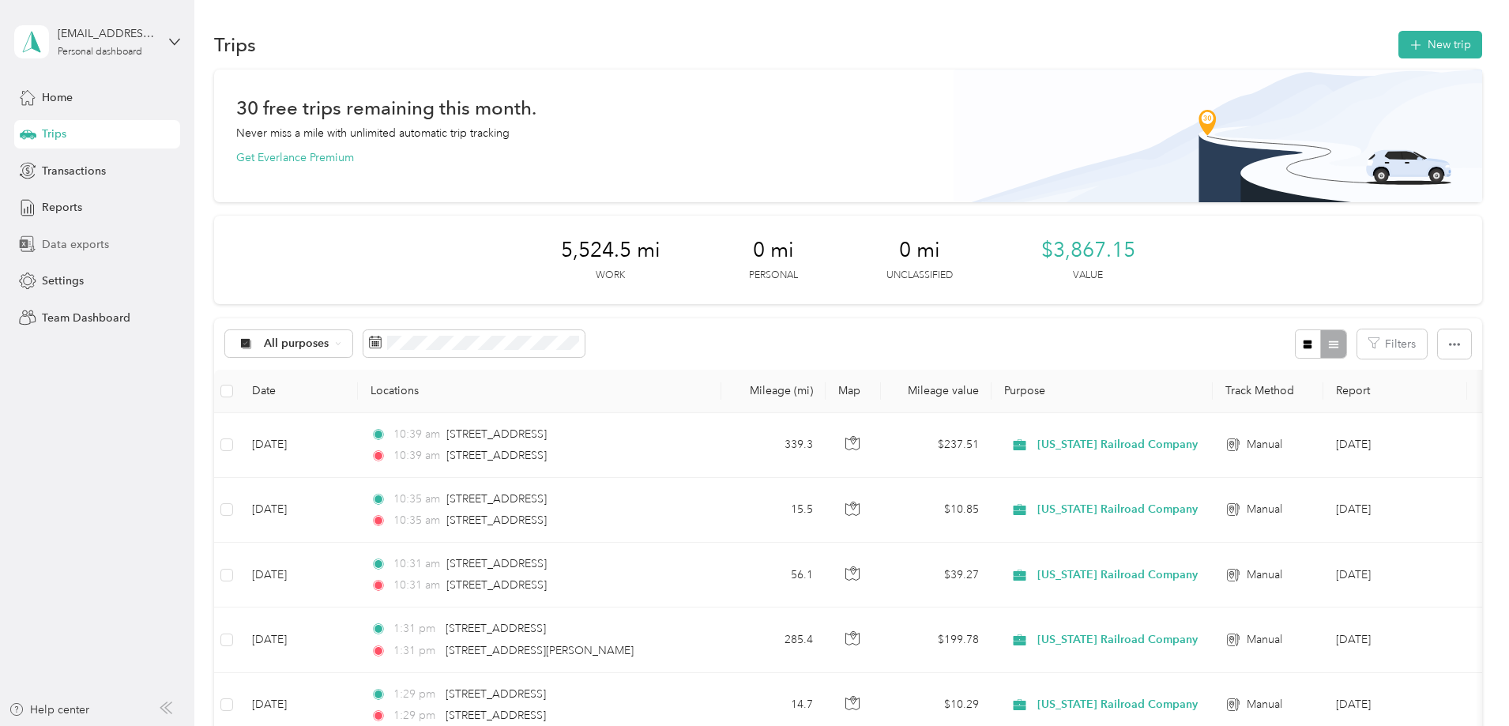
click at [81, 244] on span "Data exports" at bounding box center [75, 244] width 67 height 17
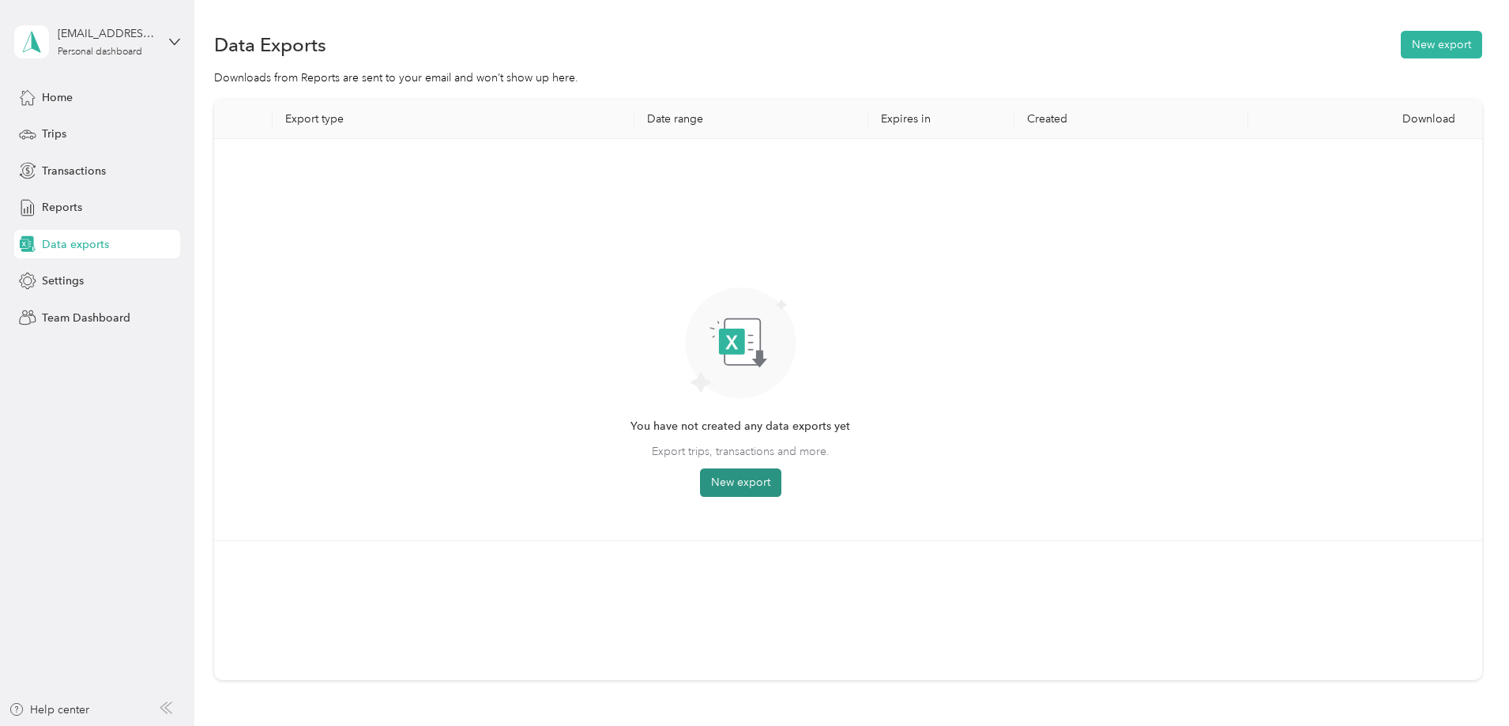
click at [781, 479] on button "New export" at bounding box center [740, 482] width 81 height 28
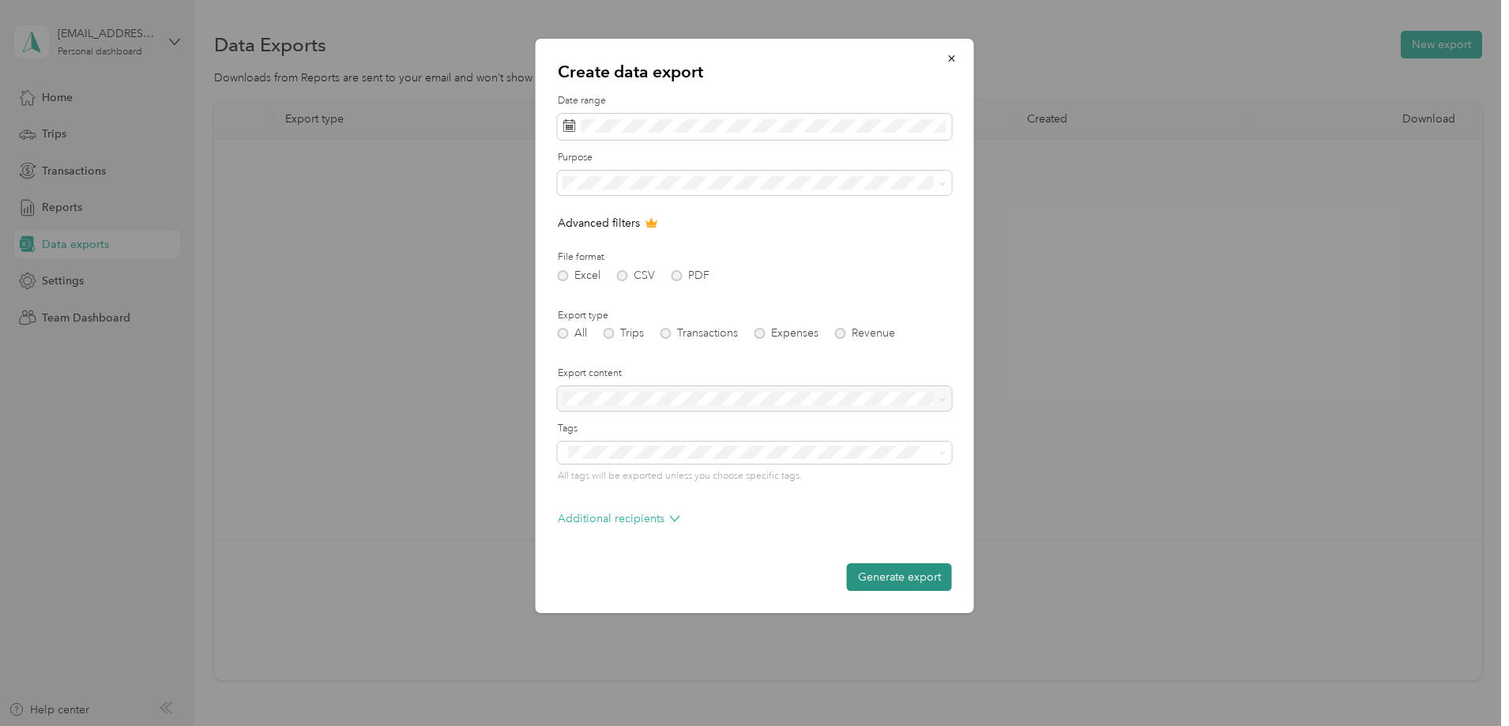
click at [878, 579] on button "Generate export" at bounding box center [899, 577] width 105 height 28
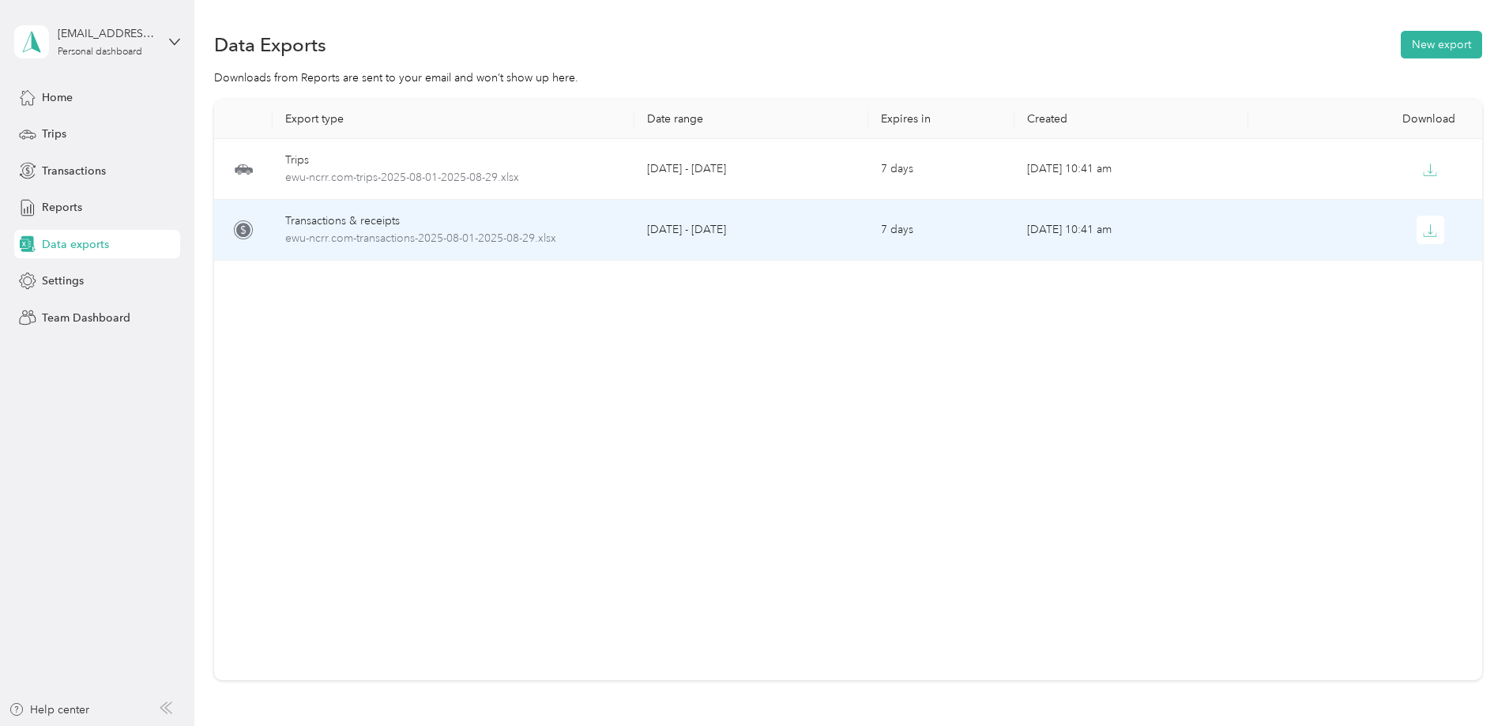
click at [447, 227] on div "Transactions & receipts" at bounding box center [453, 220] width 336 height 17
click at [499, 241] on span "ewu-ncrr.com-transactions-2025-08-01-2025-08-29.xlsx" at bounding box center [453, 238] width 336 height 17
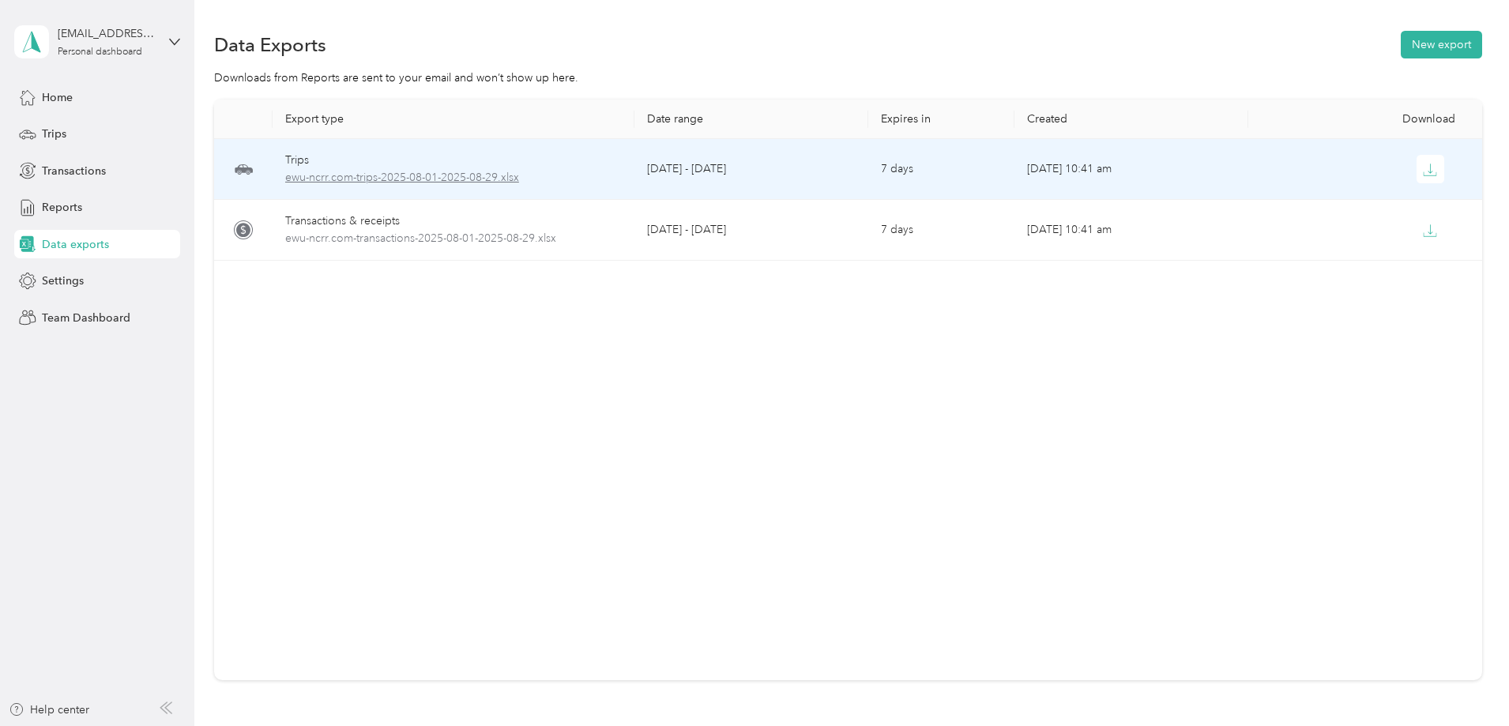
click at [487, 176] on span "ewu-ncrr.com-trips-2025-08-01-2025-08-29.xlsx" at bounding box center [453, 177] width 336 height 17
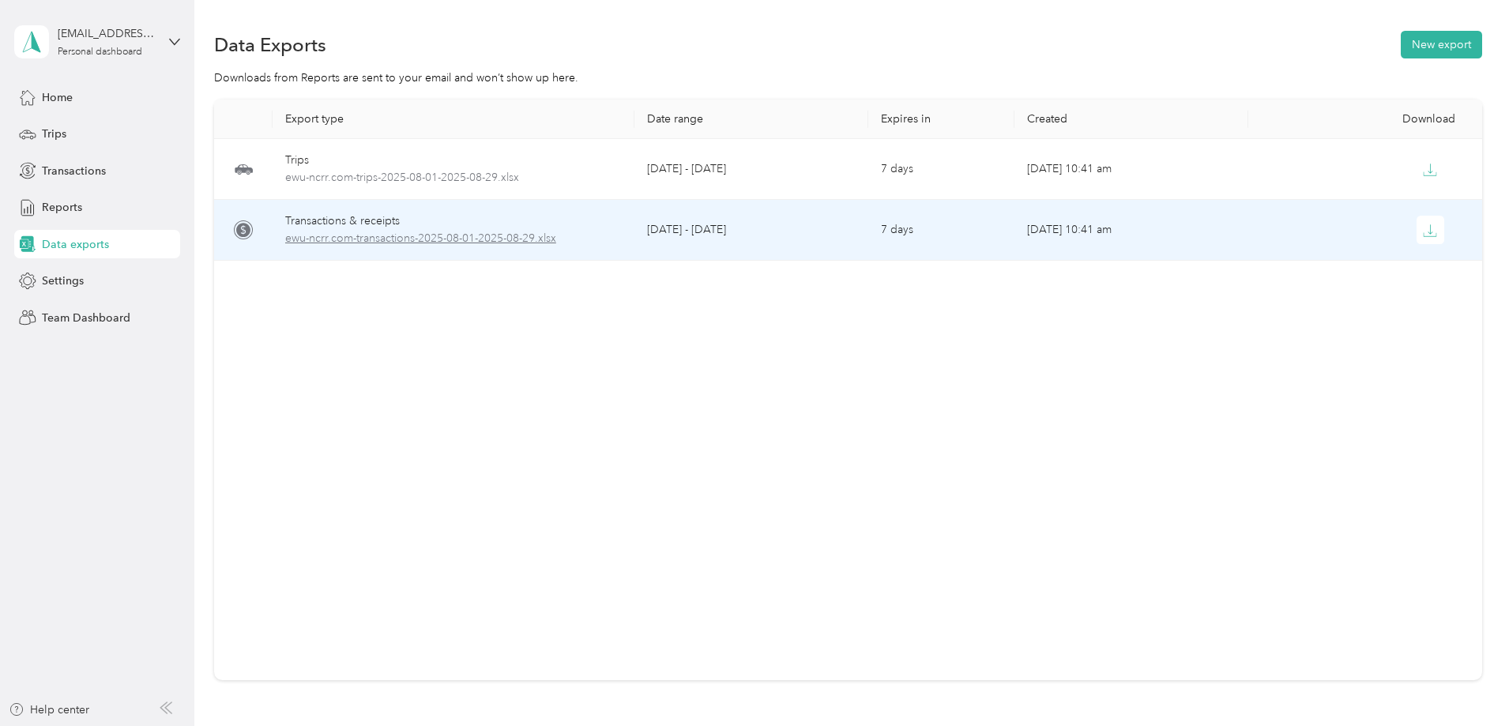
click at [511, 235] on span "ewu-ncrr.com-transactions-2025-08-01-2025-08-29.xlsx" at bounding box center [453, 238] width 336 height 17
click at [1422, 230] on icon "button" at bounding box center [1429, 231] width 14 height 14
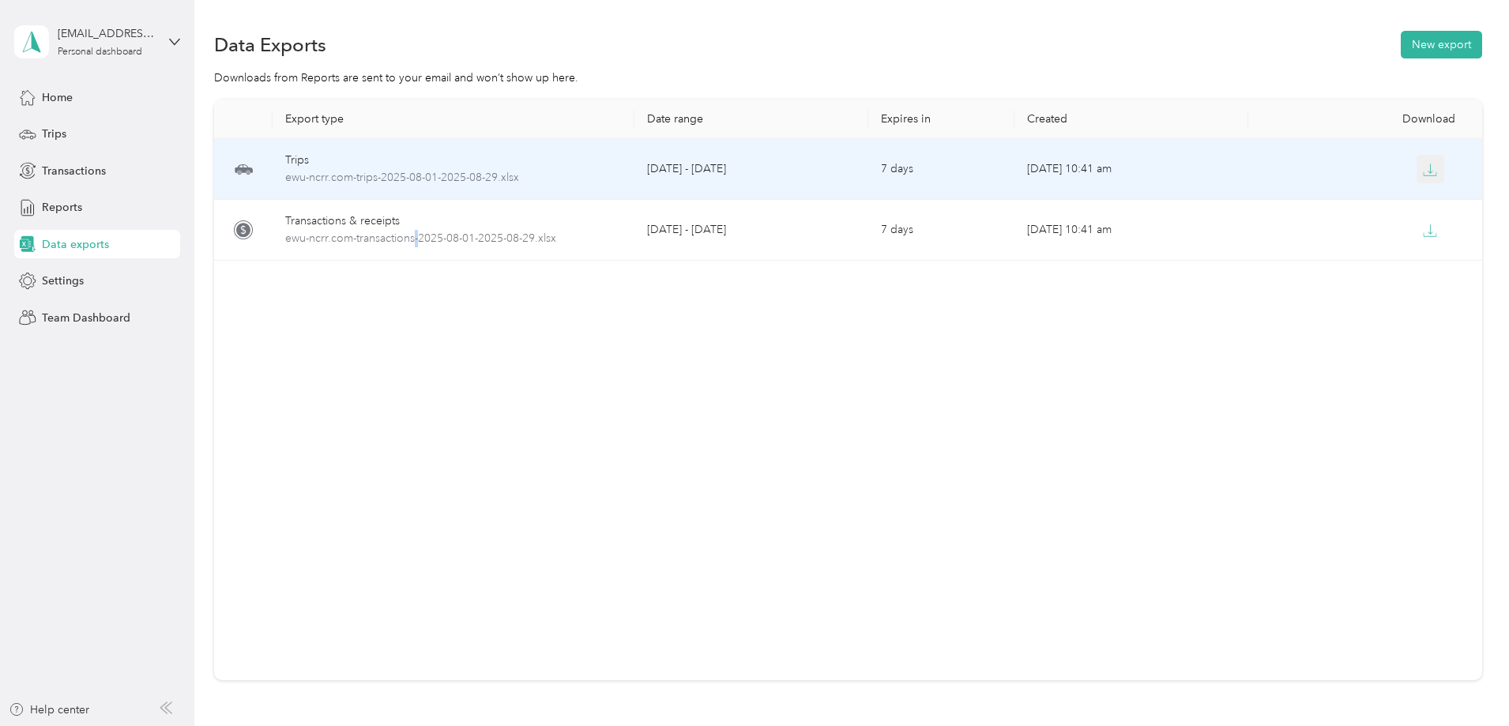
click at [1422, 167] on icon "button" at bounding box center [1429, 170] width 14 height 14
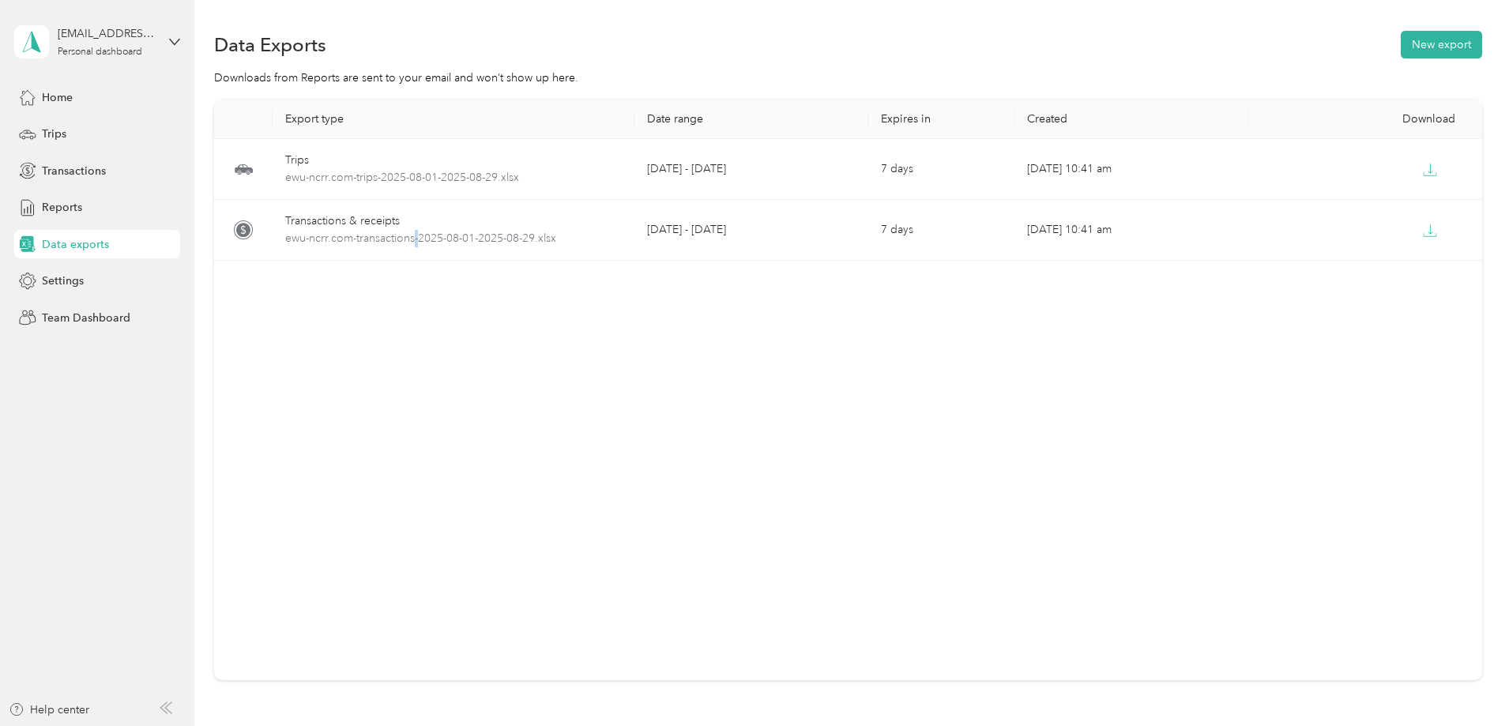
click at [173, 49] on div "ewu@ncrr.com Personal dashboard" at bounding box center [97, 41] width 166 height 55
click at [92, 197] on div "Log out" at bounding box center [180, 197] width 310 height 28
